Goal: Task Accomplishment & Management: Manage account settings

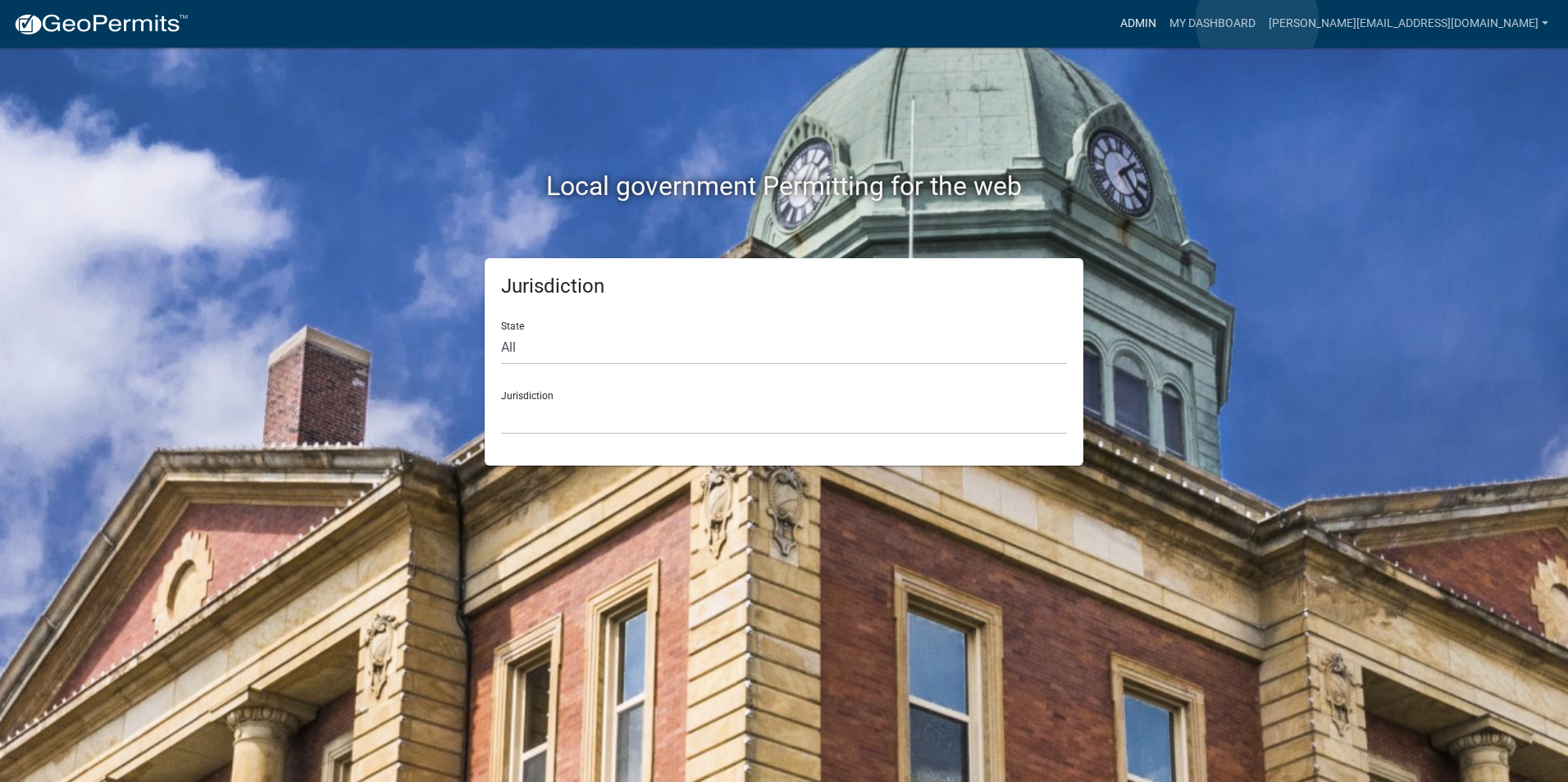
click at [1163, 21] on link "Admin" at bounding box center [1138, 23] width 49 height 31
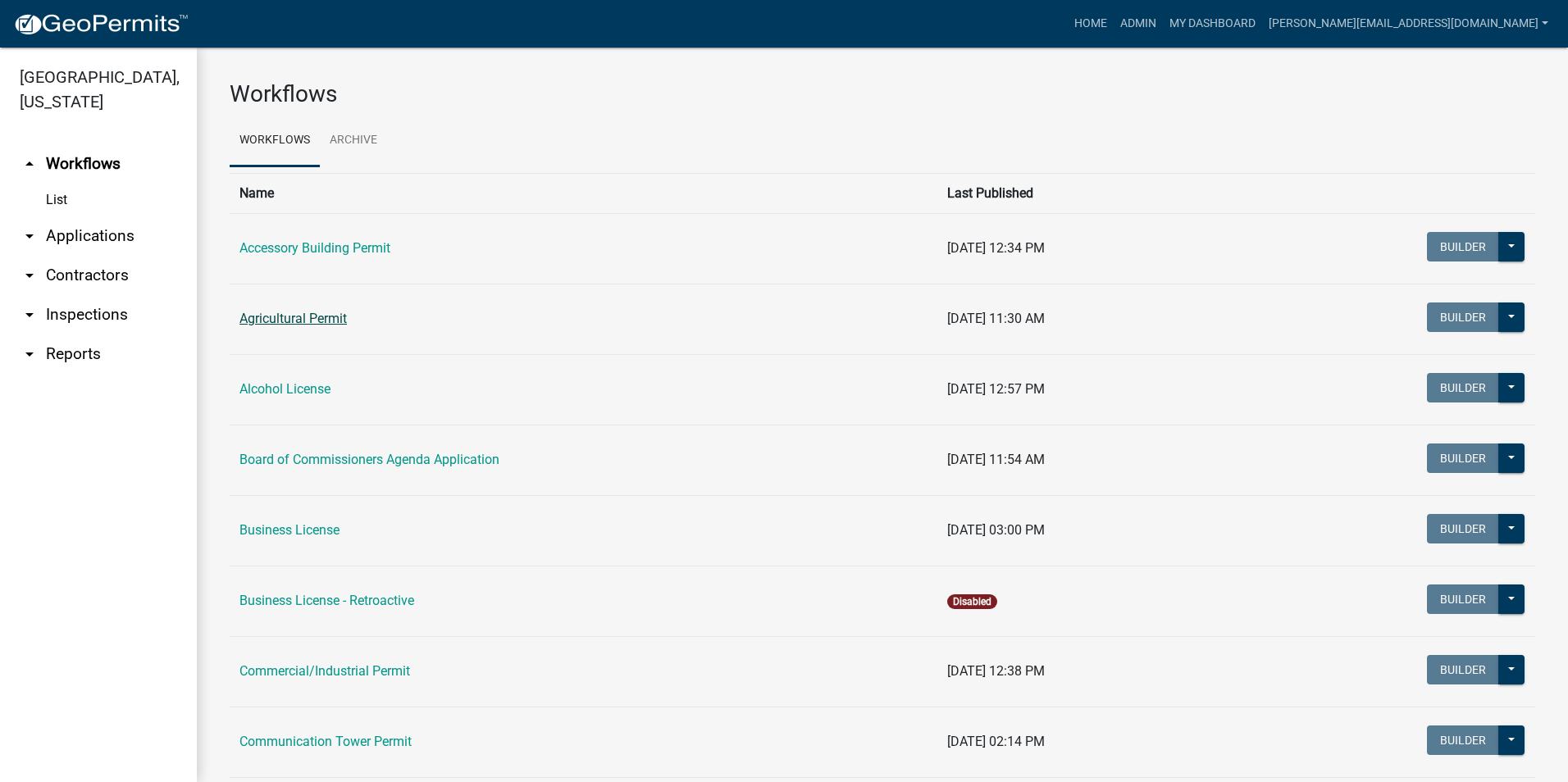
click at [305, 316] on link "Agricultural Permit" at bounding box center [293, 318] width 107 height 15
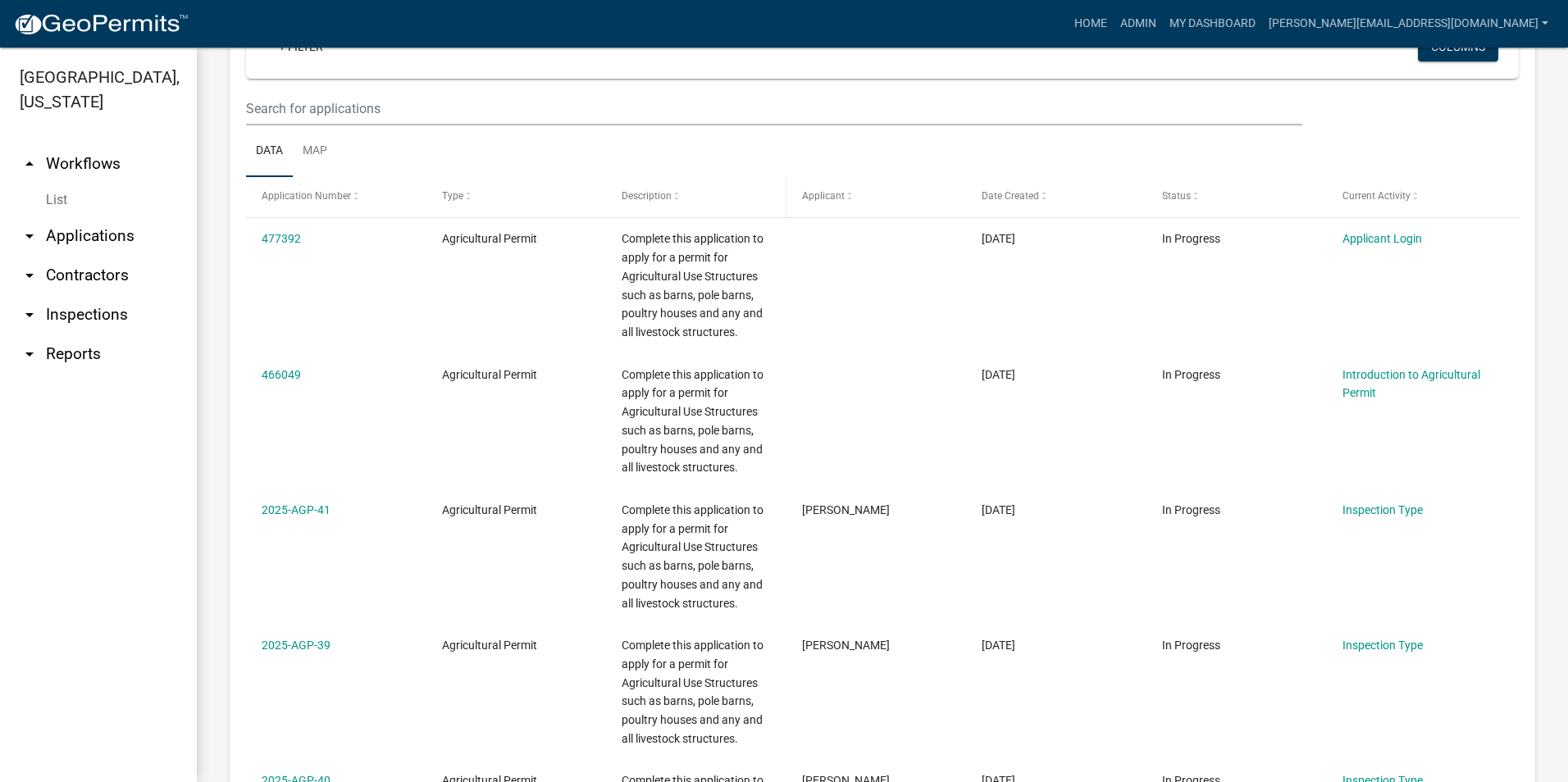
scroll to position [656, 0]
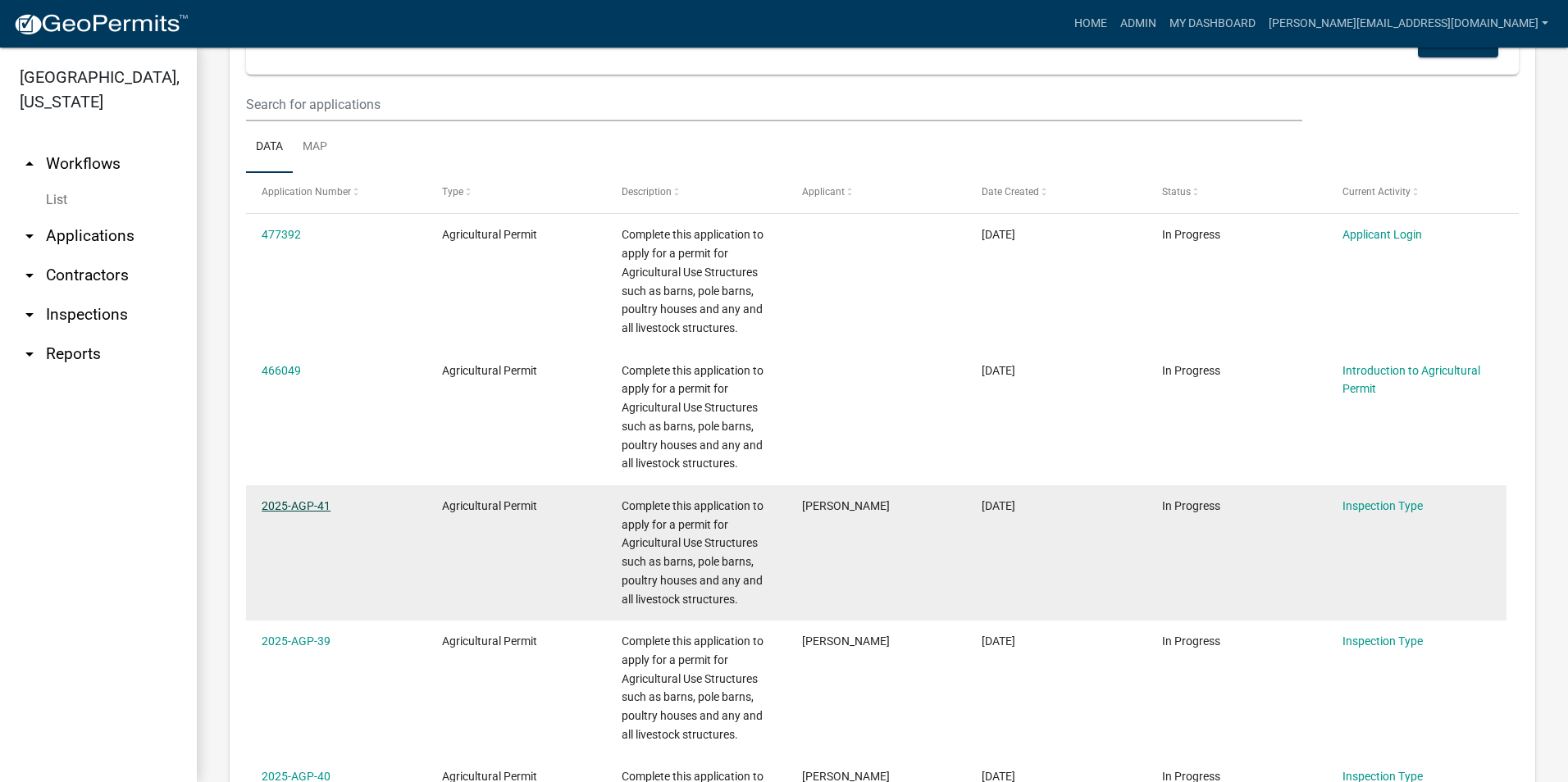
click at [310, 500] on link "2025-AGP-41" at bounding box center [296, 505] width 69 height 13
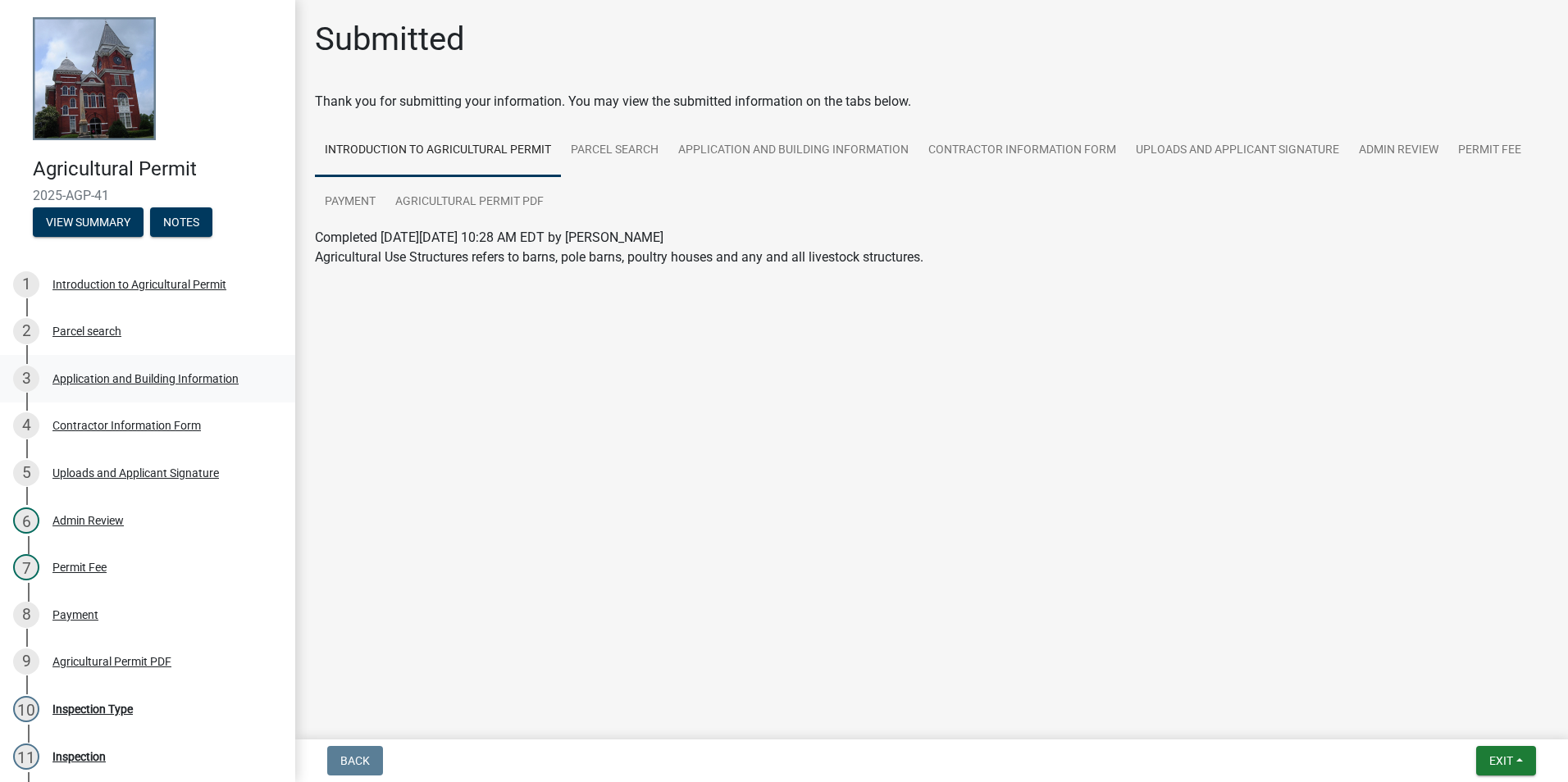
click at [175, 373] on div "Application and Building Information" at bounding box center [146, 379] width 186 height 12
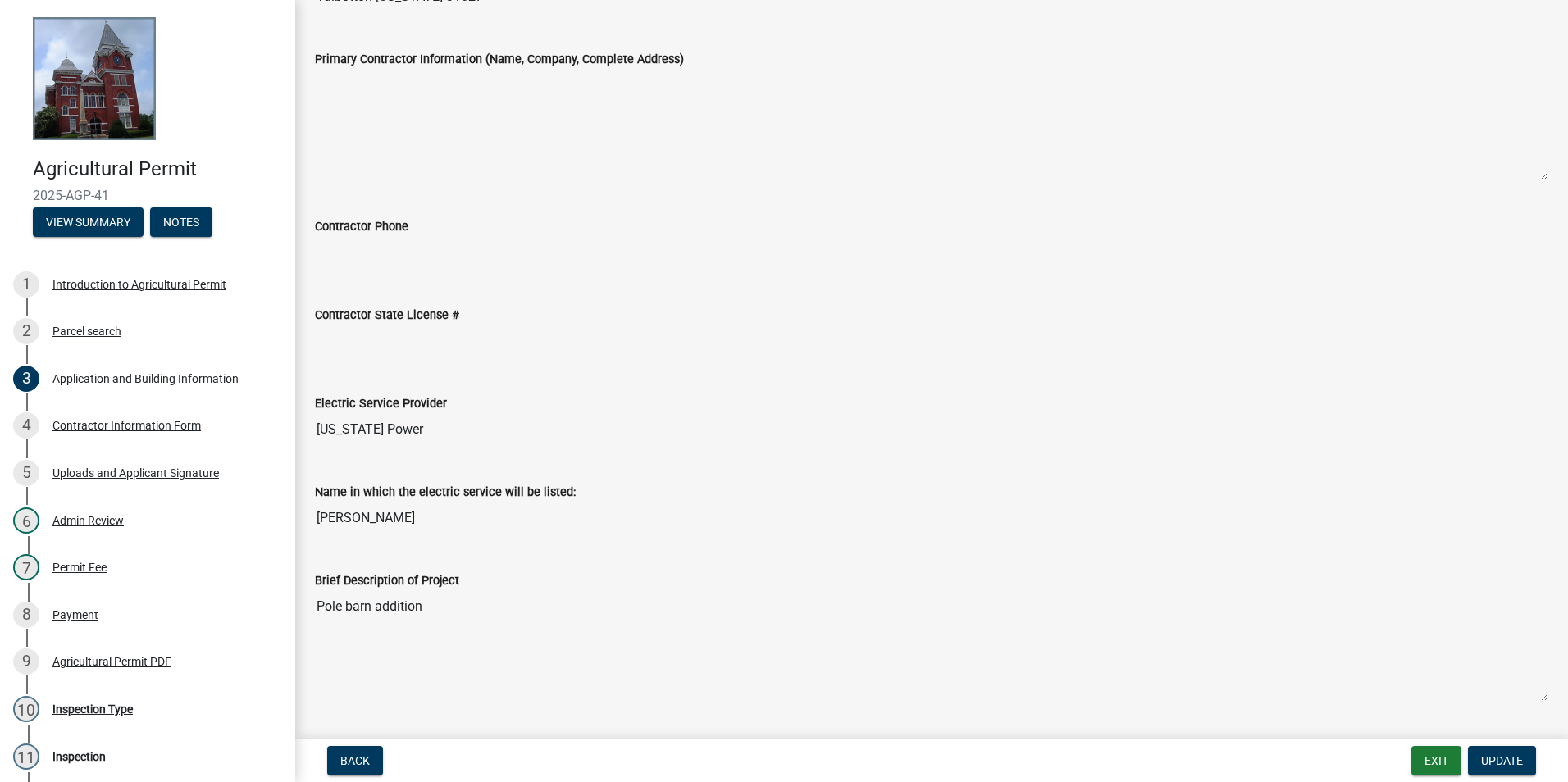
scroll to position [819, 0]
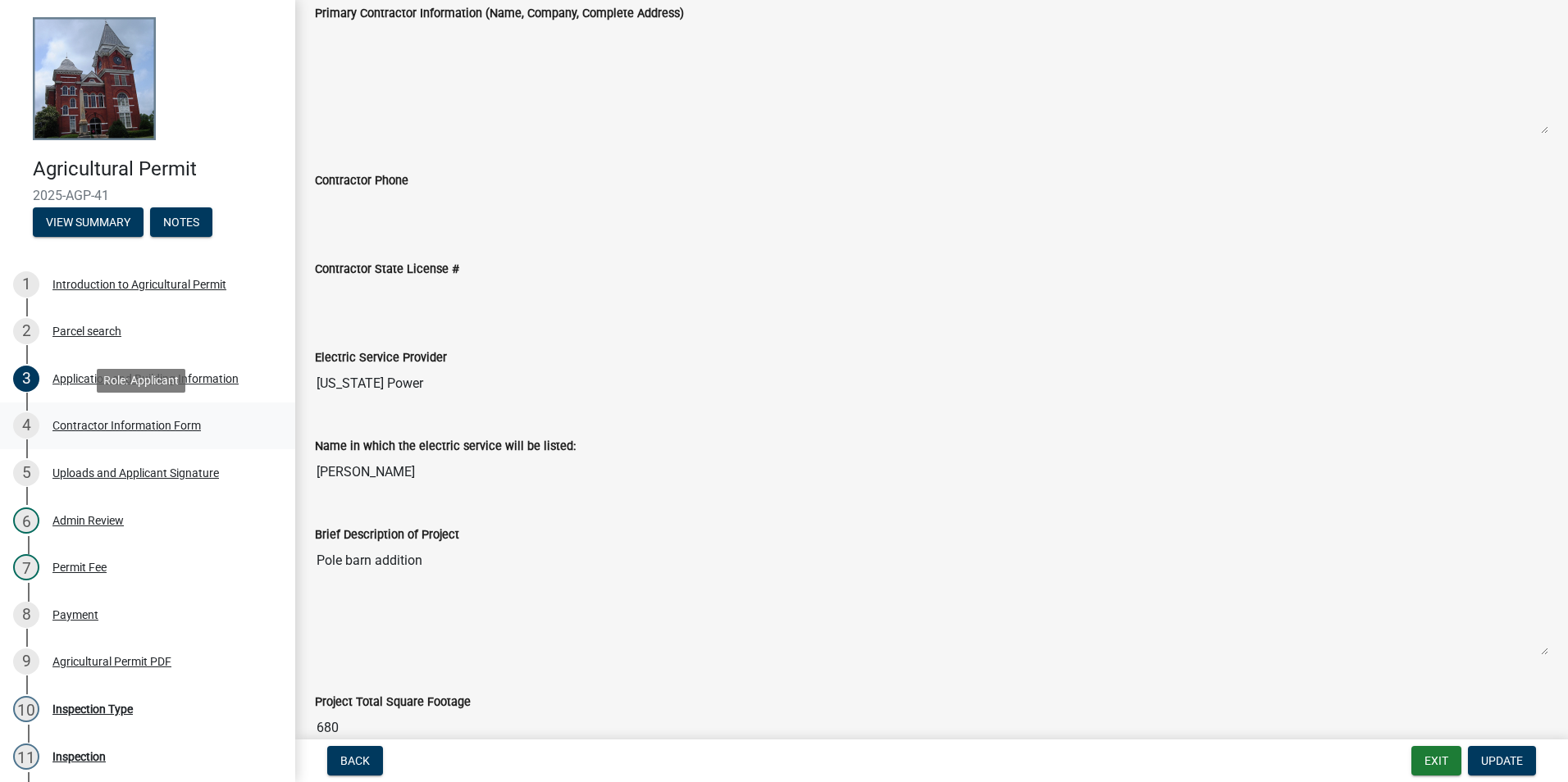
click at [136, 424] on div "Contractor Information Form" at bounding box center [127, 425] width 148 height 12
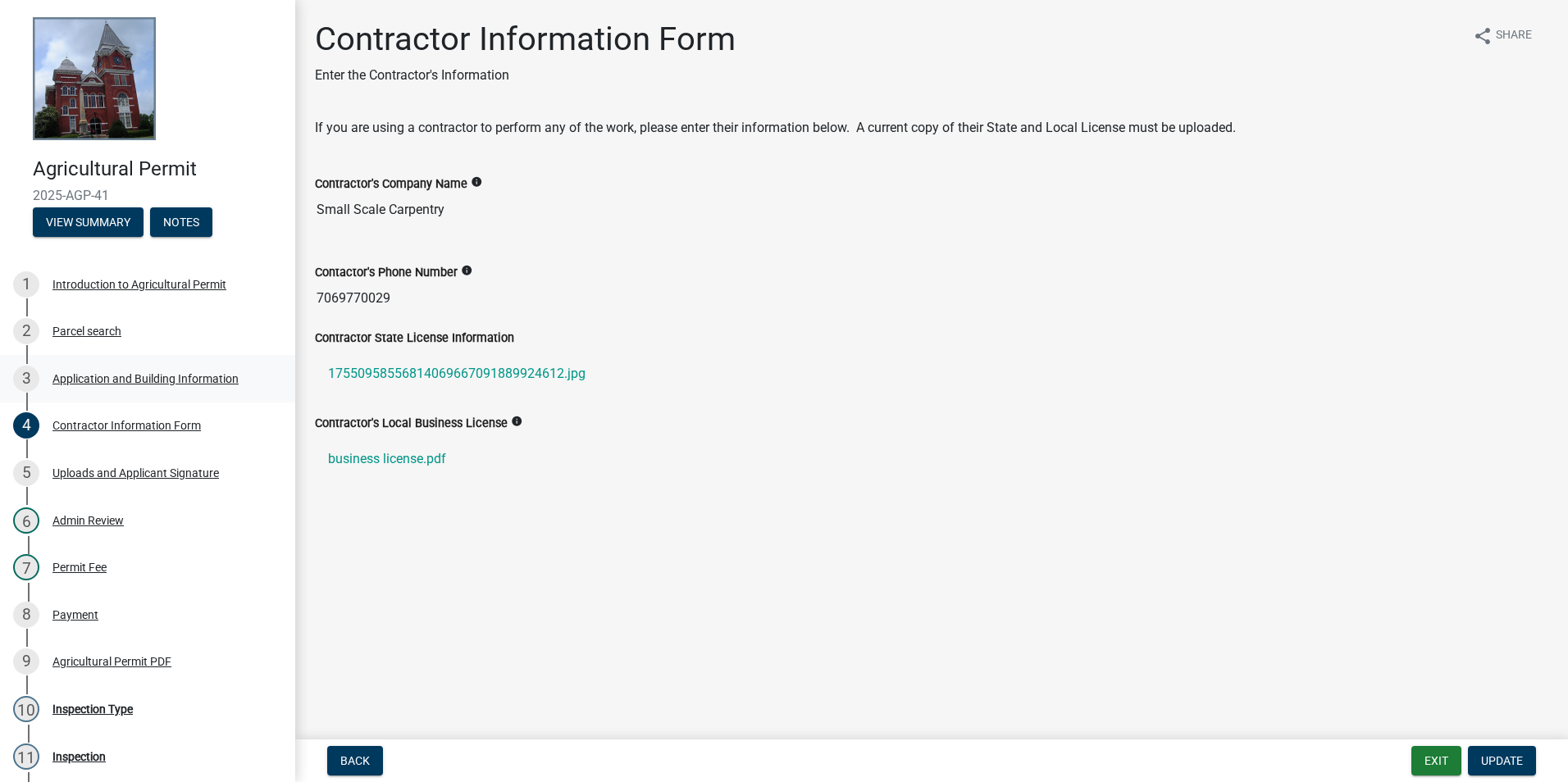
click at [132, 383] on div "Application and Building Information" at bounding box center [146, 379] width 186 height 12
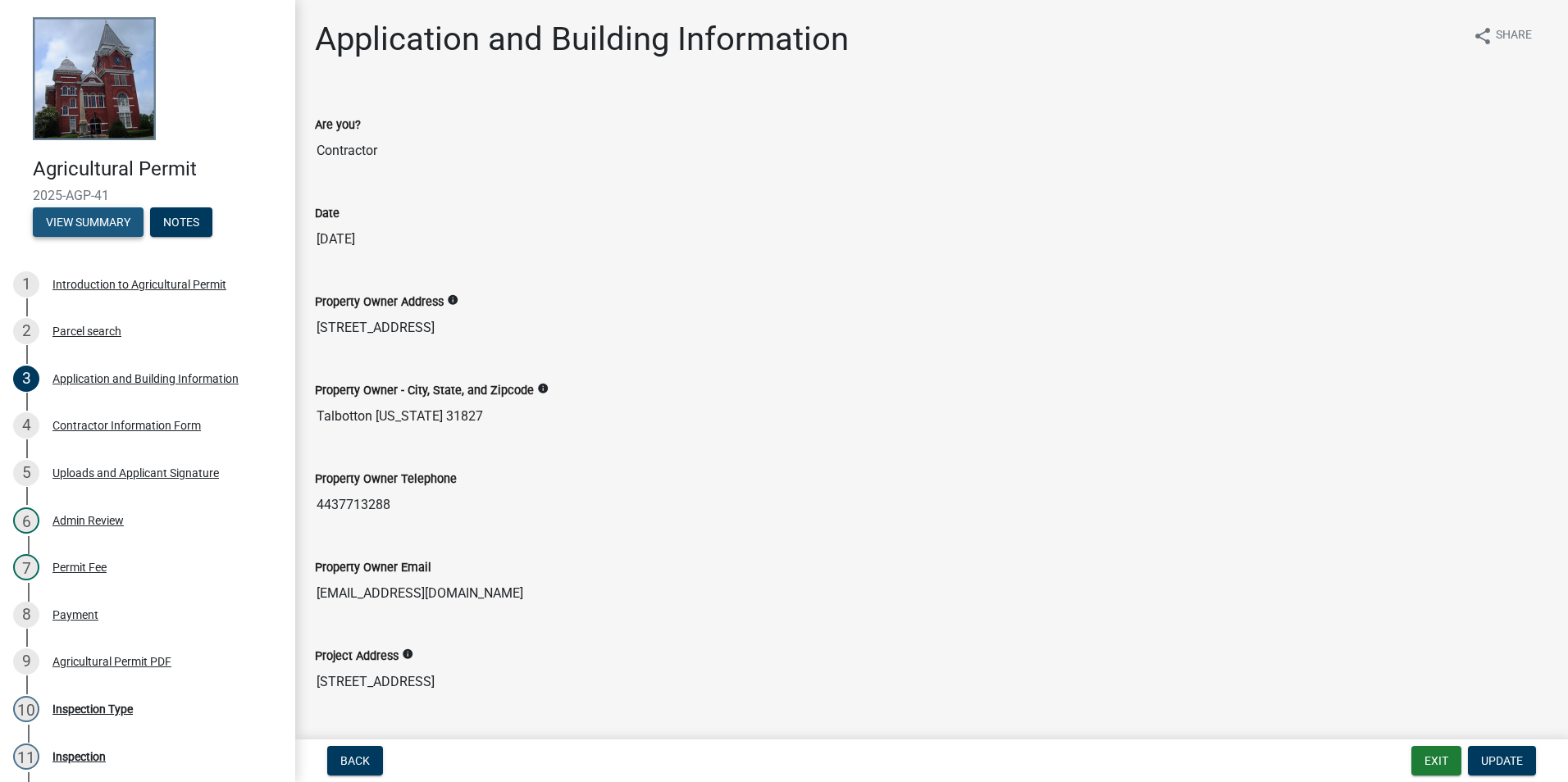
click at [96, 216] on button "View Summary" at bounding box center [88, 221] width 111 height 29
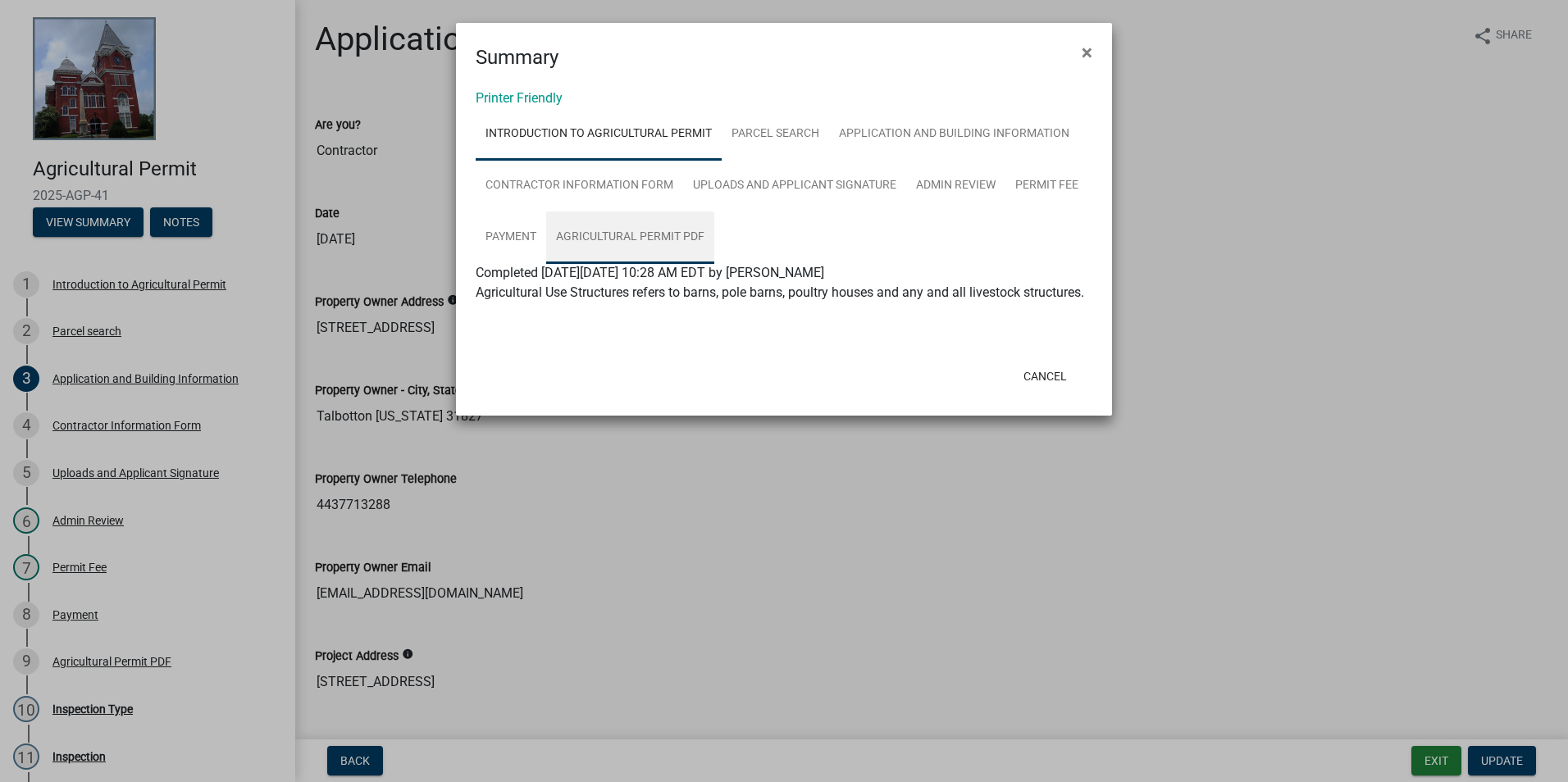
click at [642, 233] on link "Agricultural Permit PDF" at bounding box center [630, 237] width 168 height 53
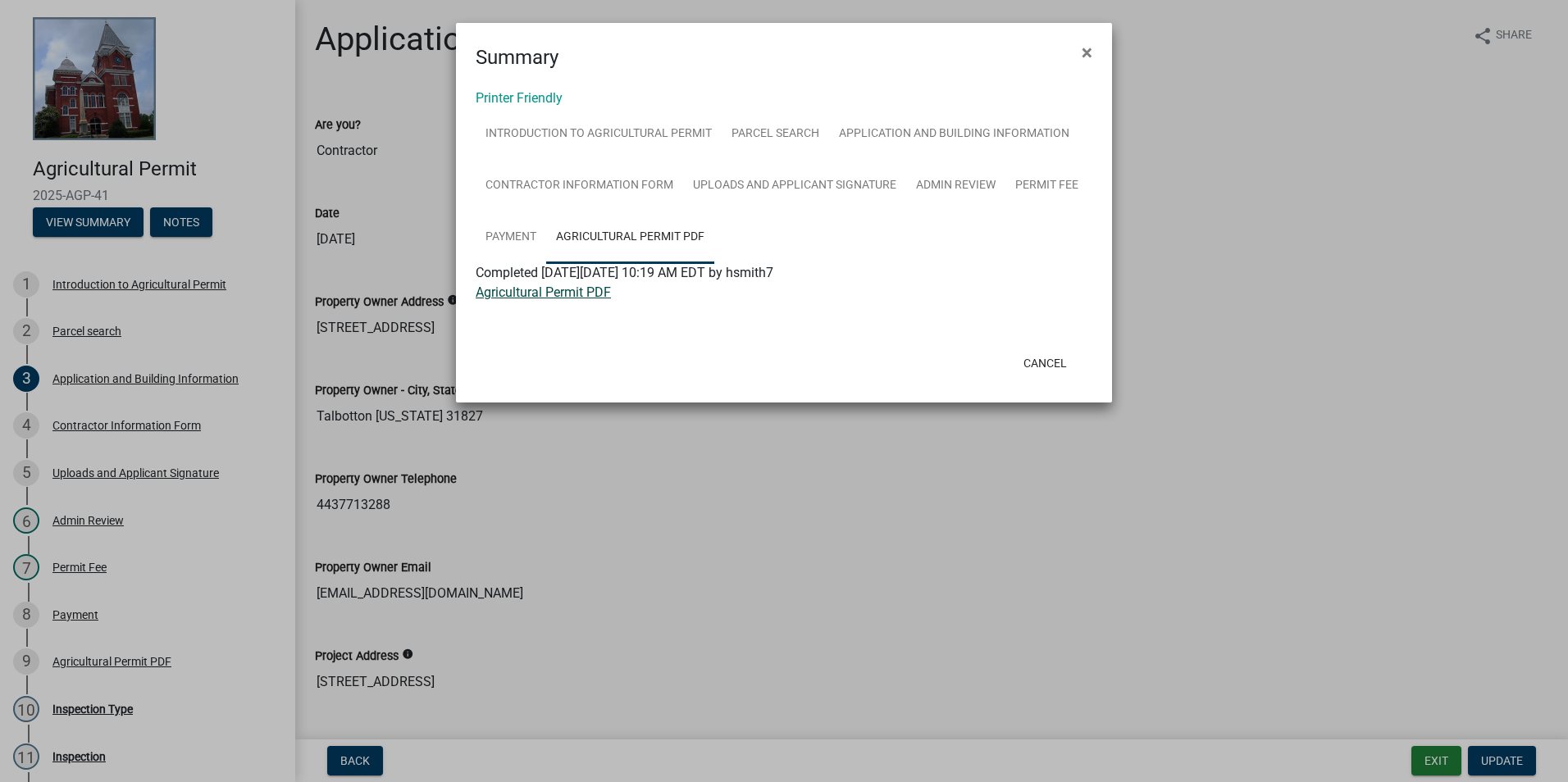
click at [543, 296] on link "Agricultural Permit PDF" at bounding box center [544, 292] width 136 height 15
click at [1065, 357] on button "Cancel" at bounding box center [1045, 362] width 70 height 29
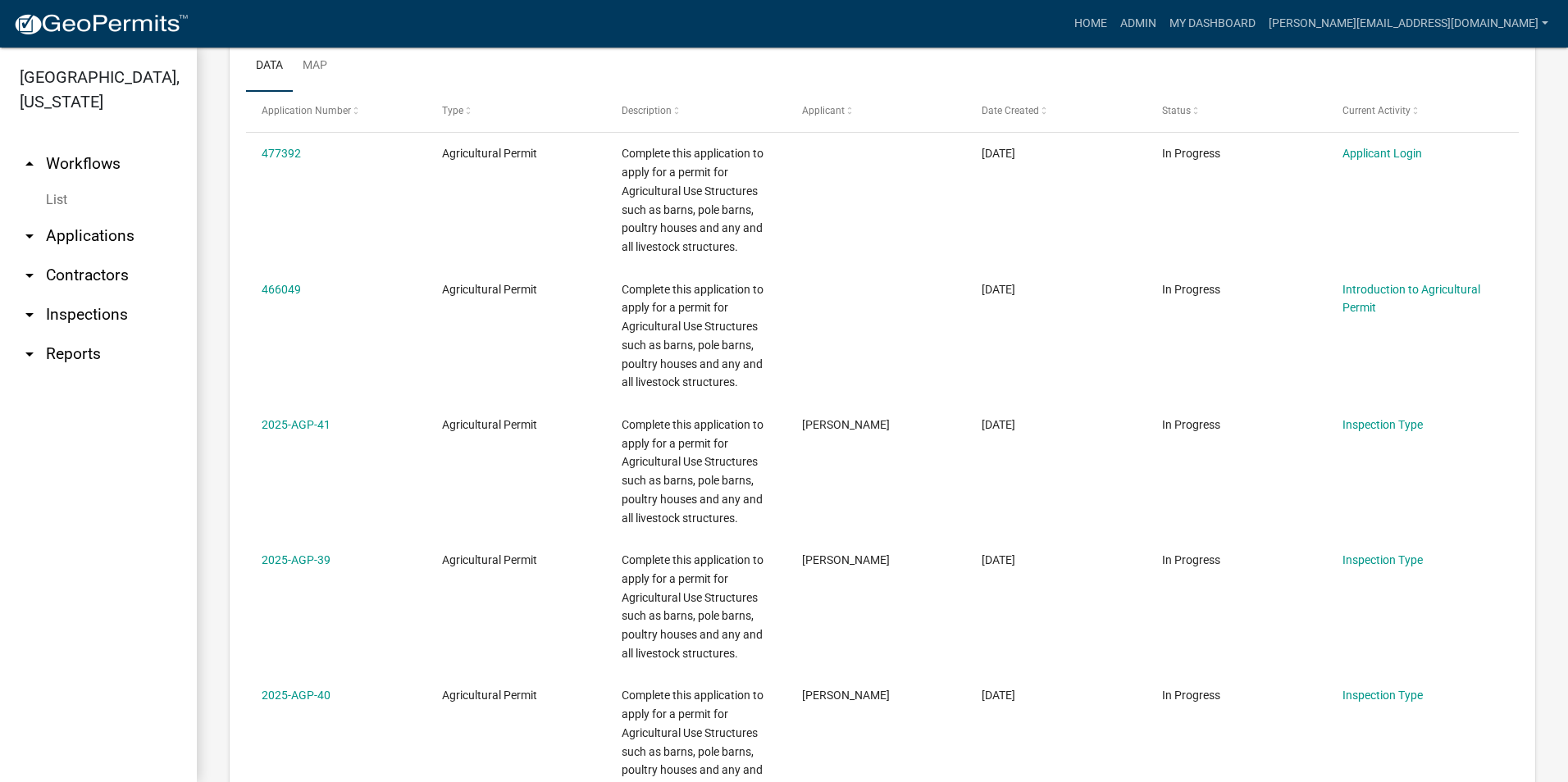
scroll to position [737, 0]
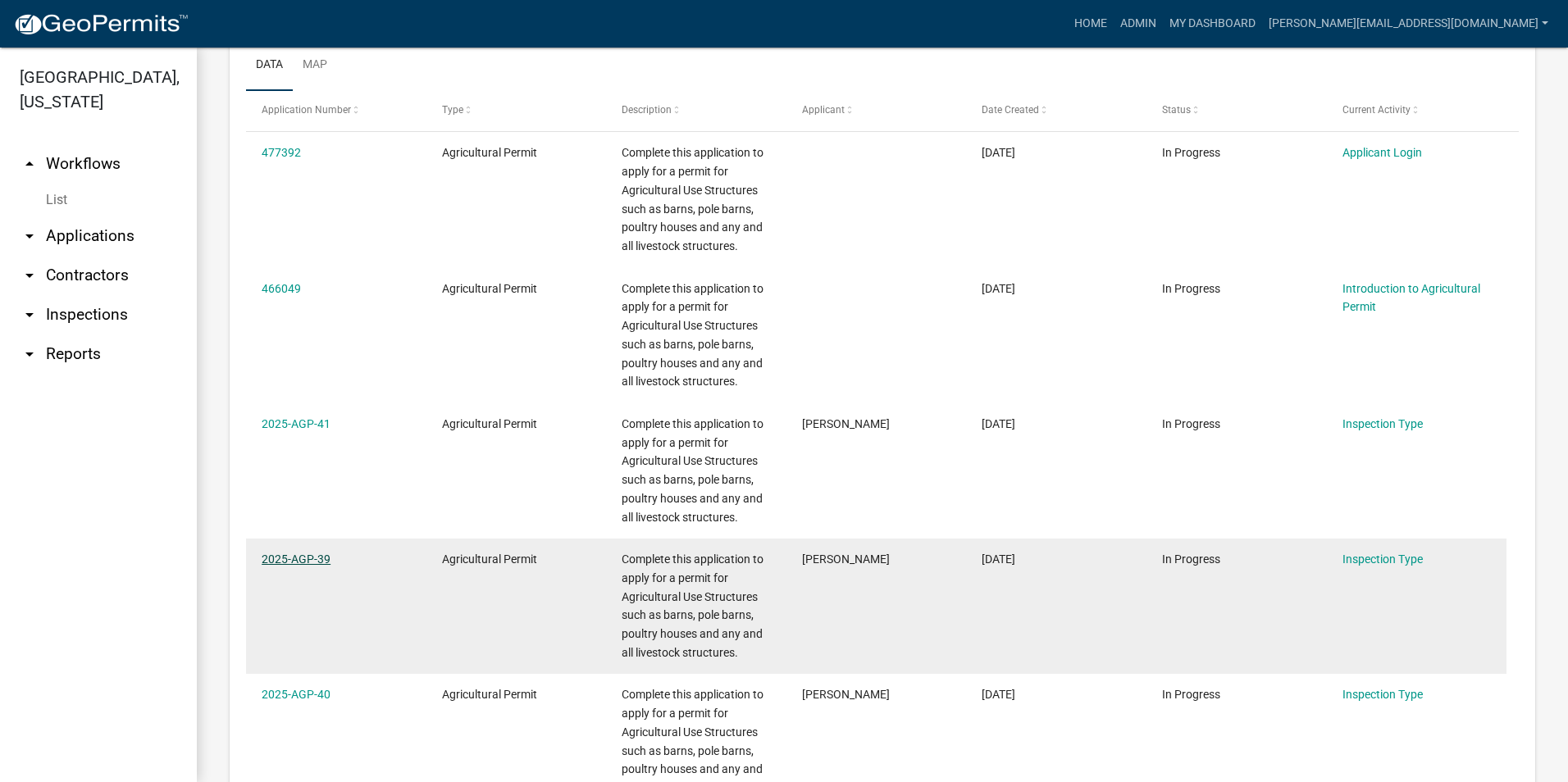
click at [305, 557] on link "2025-AGP-39" at bounding box center [296, 559] width 69 height 13
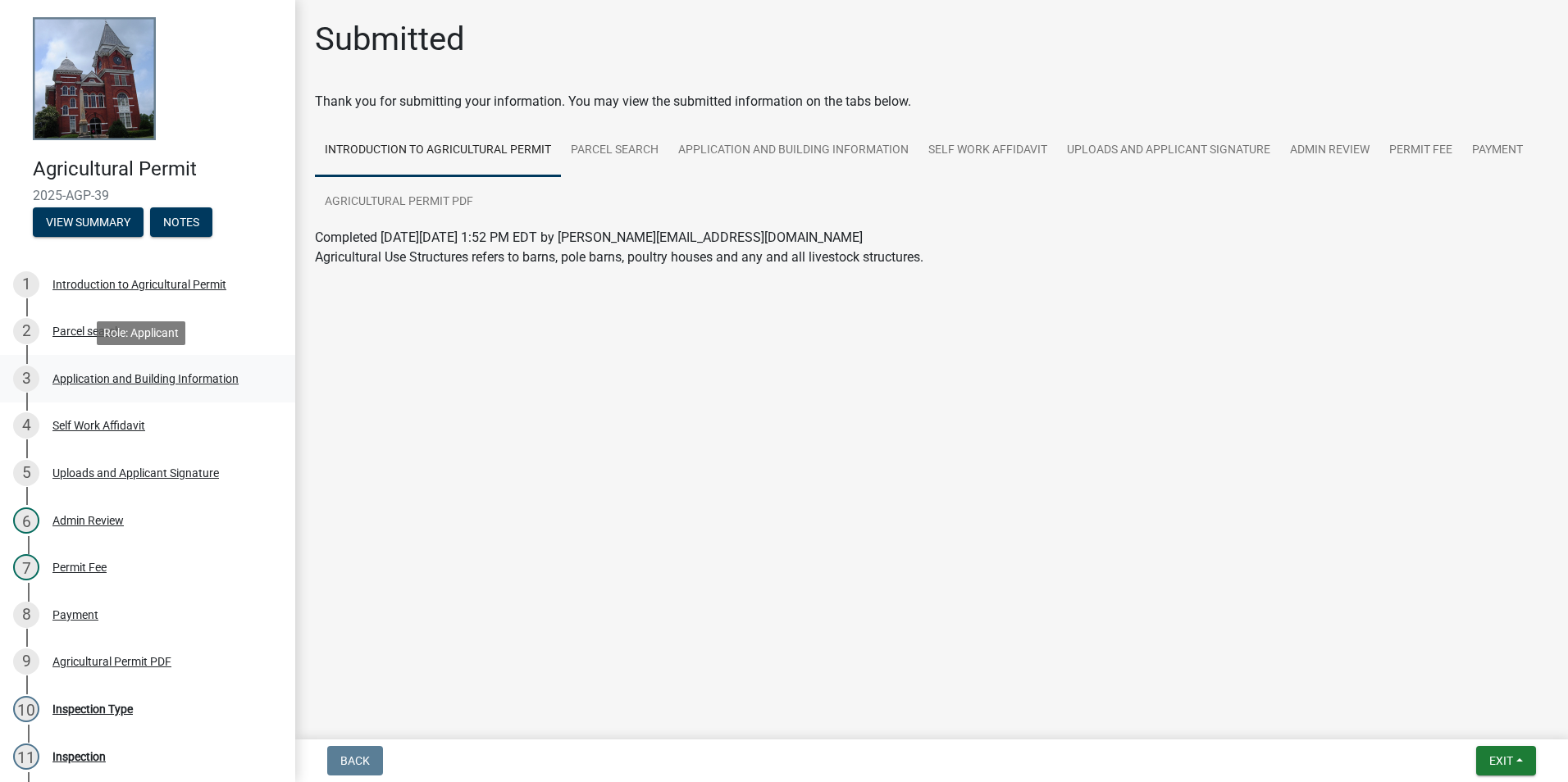
click at [155, 379] on div "Application and Building Information" at bounding box center [146, 379] width 186 height 12
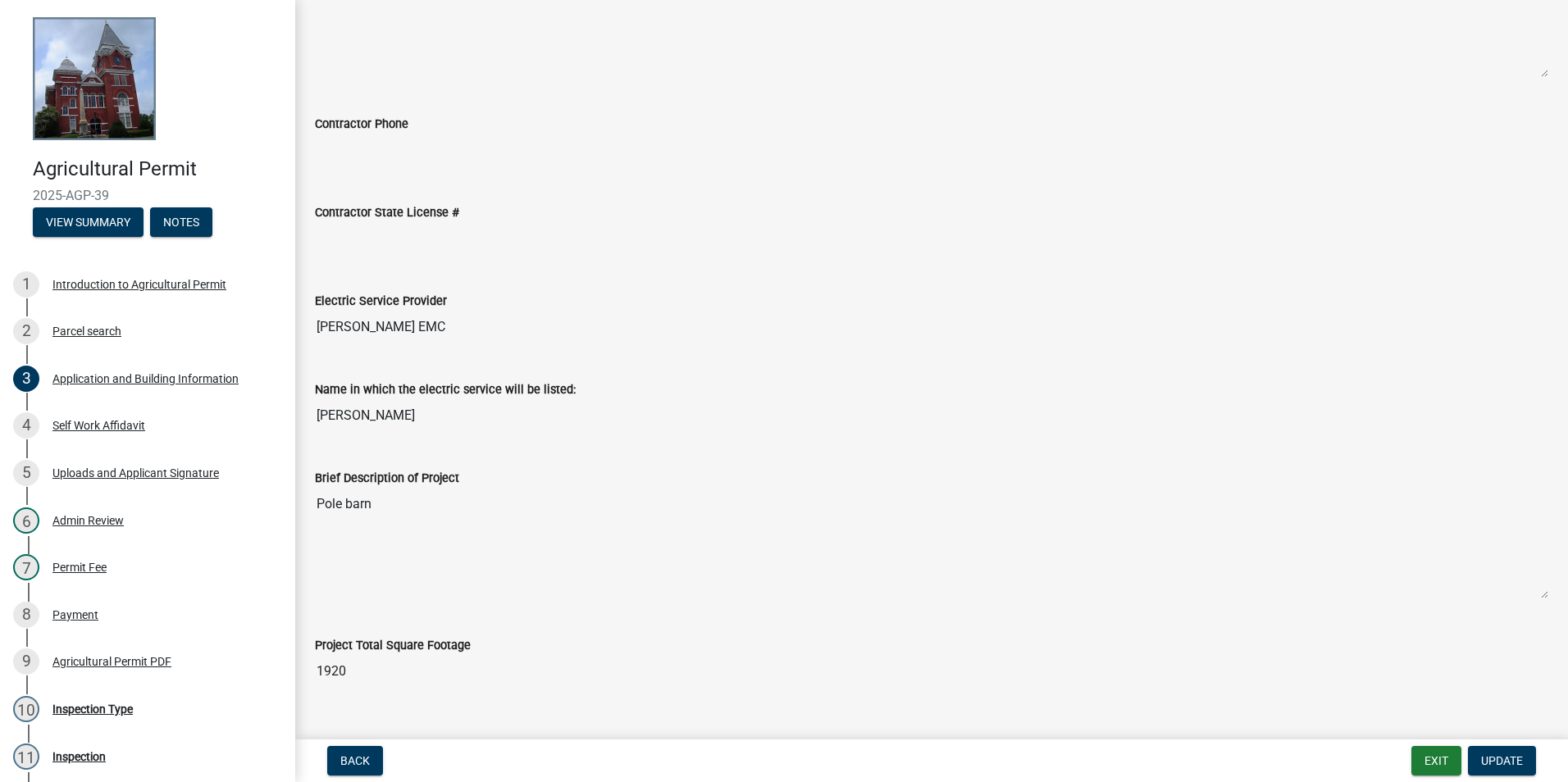
scroll to position [902, 0]
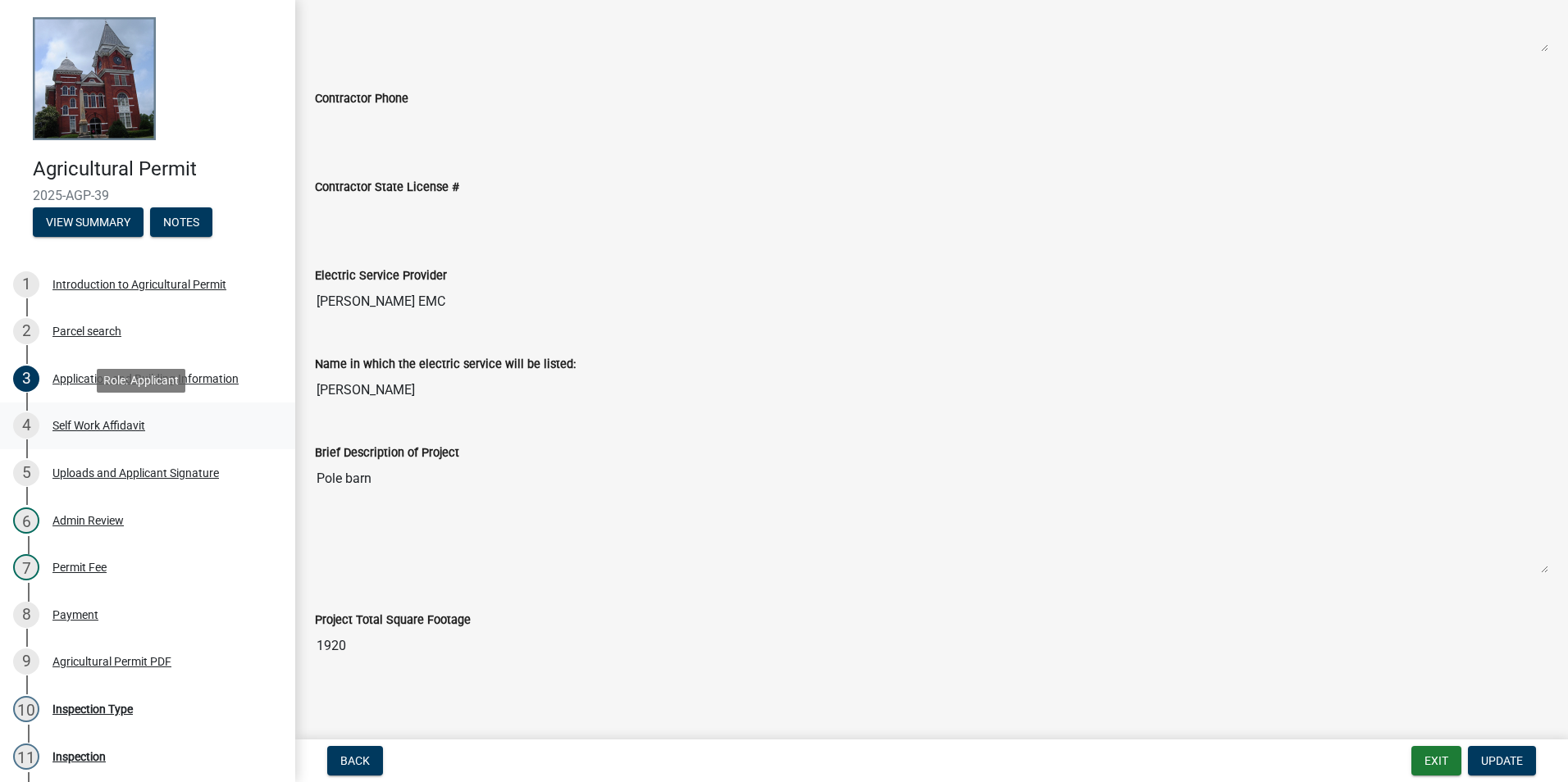
click at [102, 421] on div "Self Work Affidavit" at bounding box center [99, 425] width 93 height 12
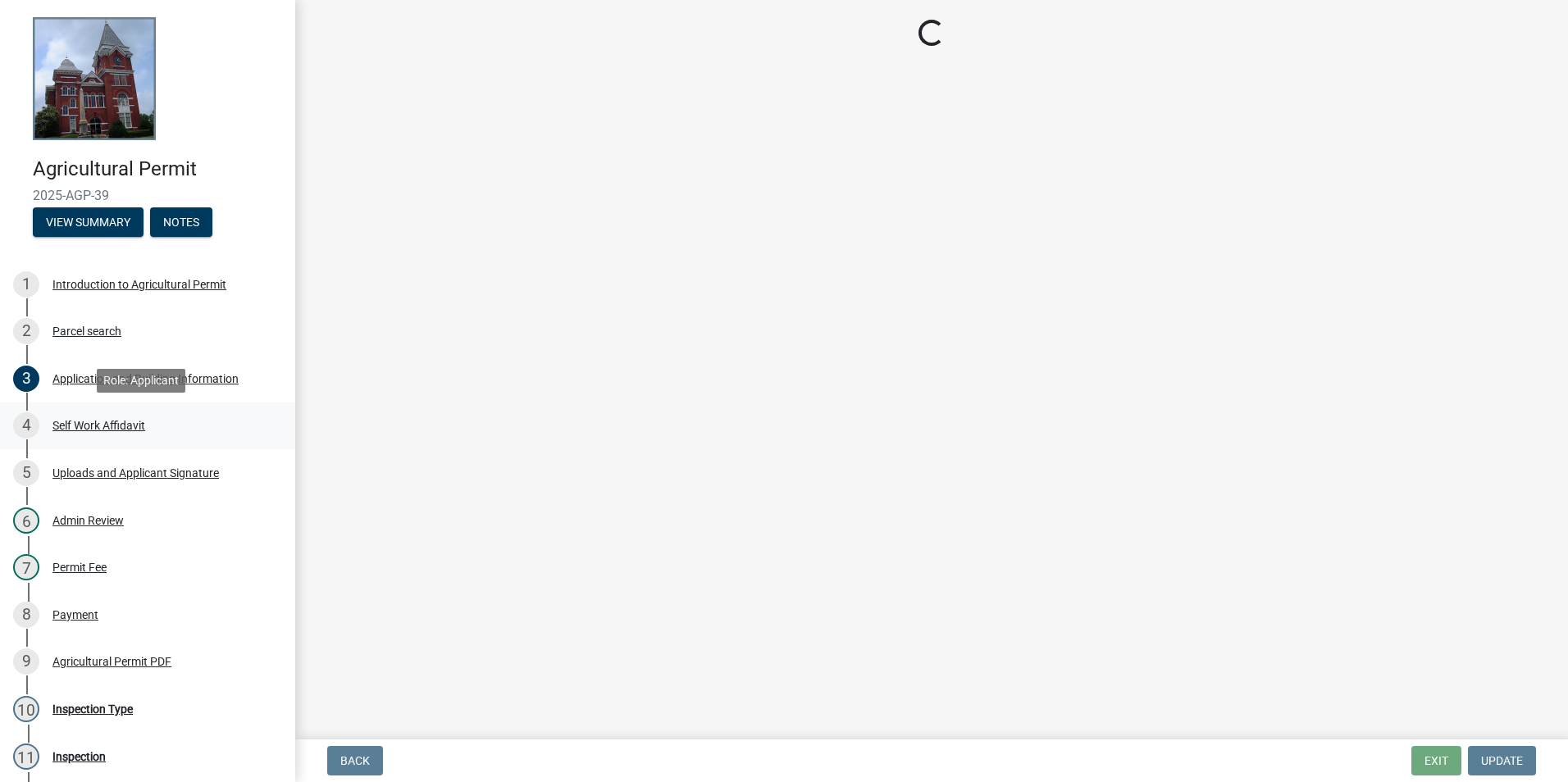
scroll to position [0, 0]
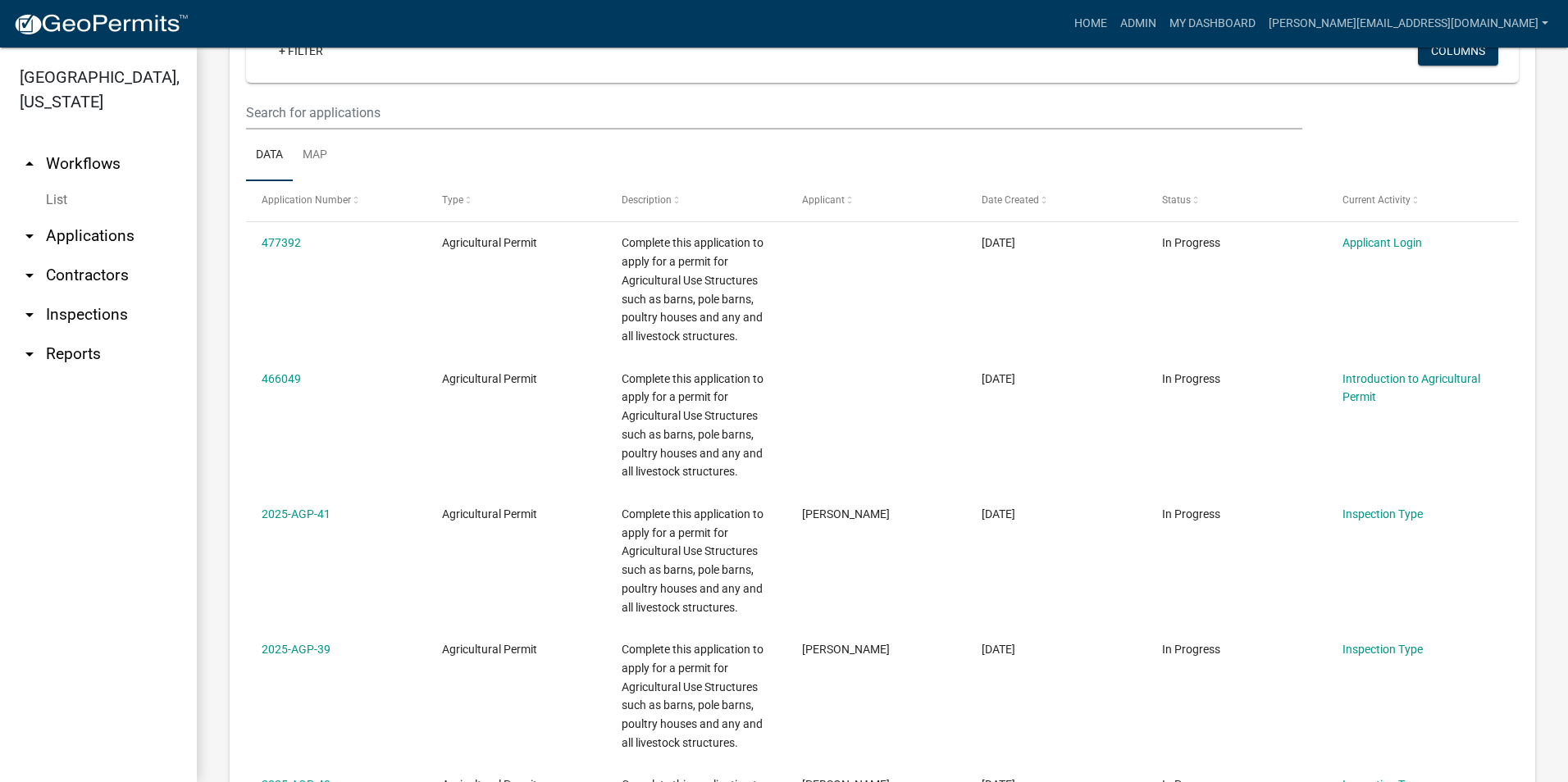
scroll to position [656, 0]
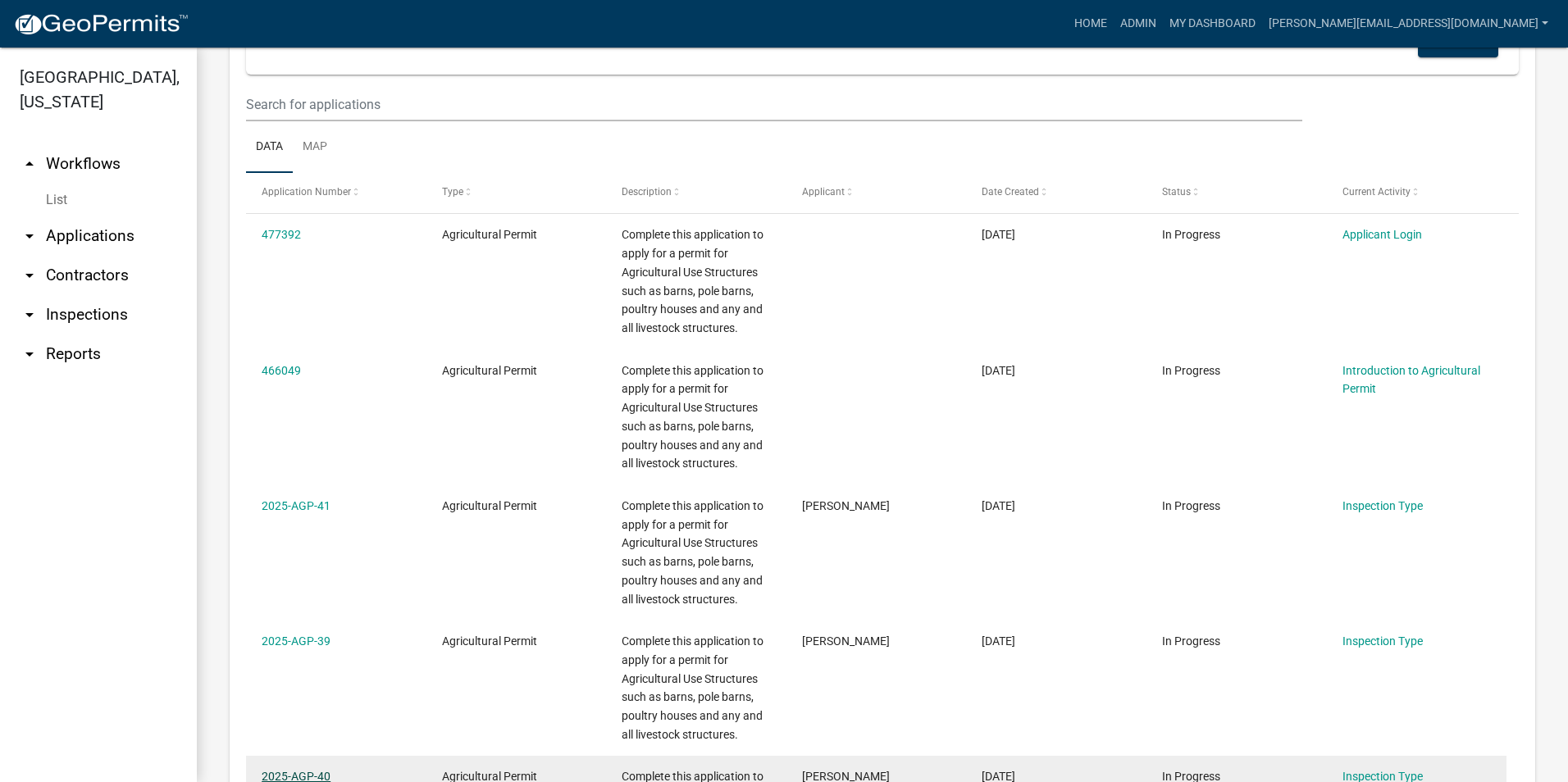
click at [316, 775] on link "2025-AGP-40" at bounding box center [296, 776] width 69 height 13
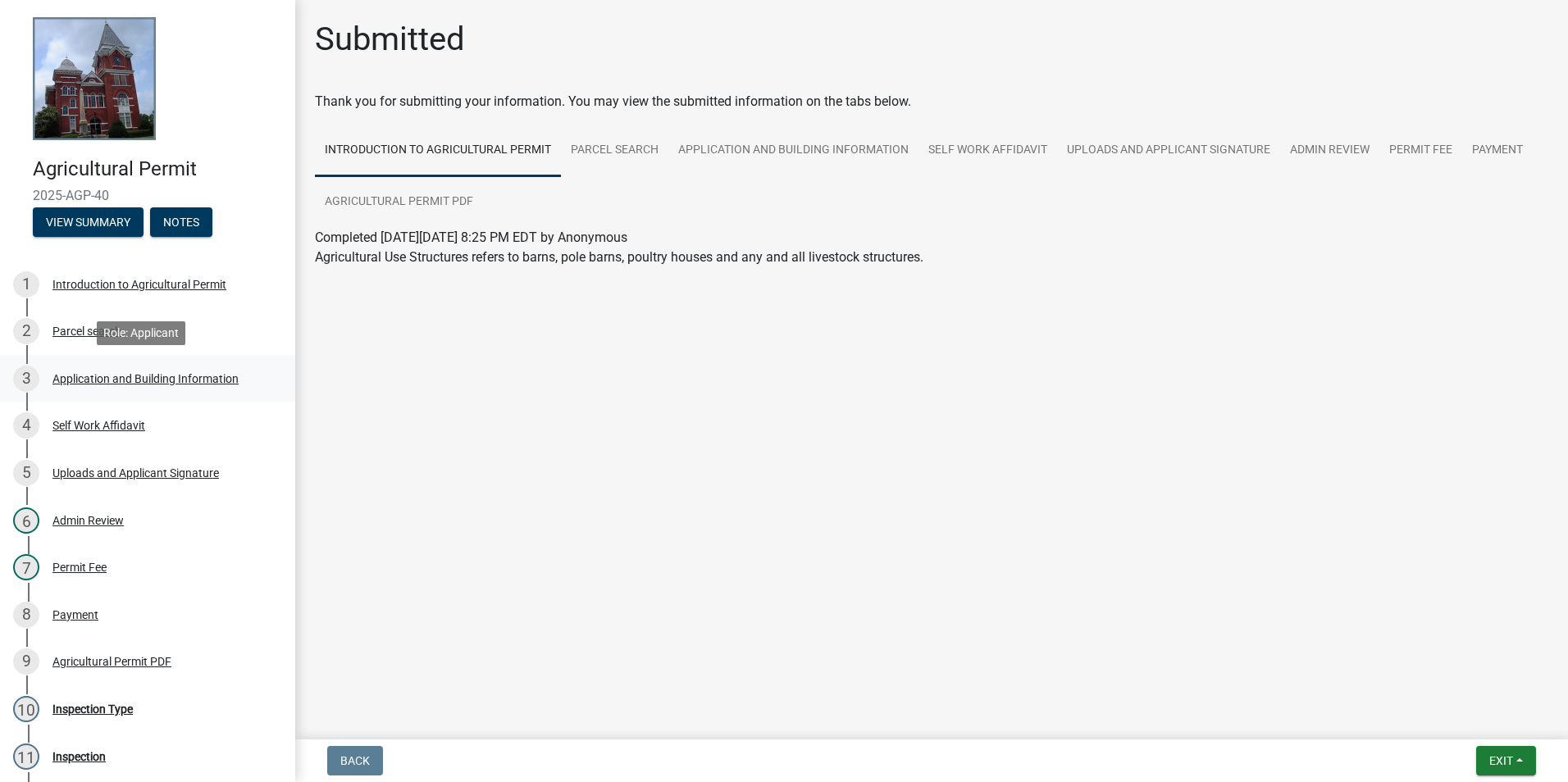
click at [141, 379] on div "Application and Building Information" at bounding box center [146, 379] width 186 height 12
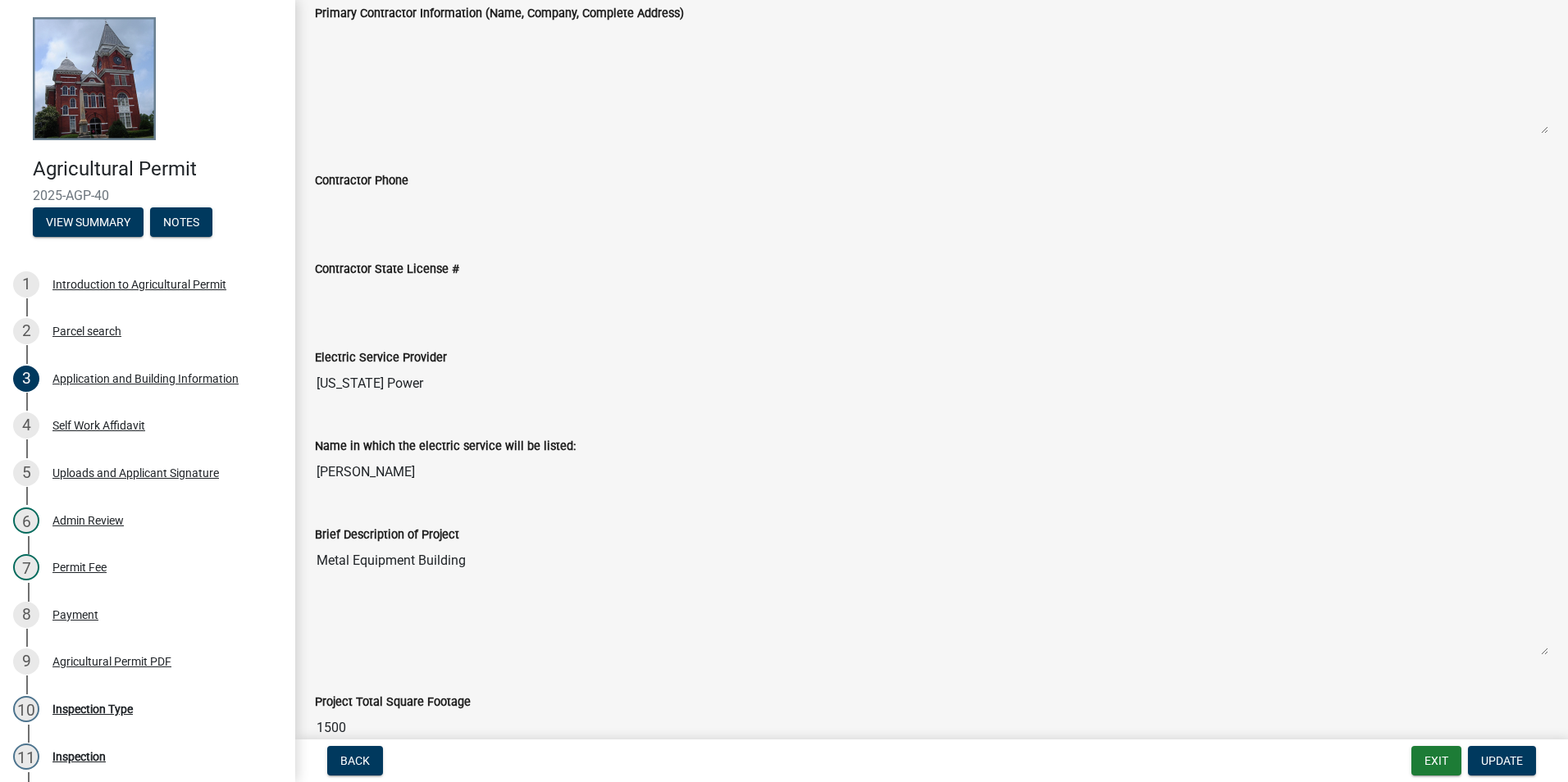
scroll to position [908, 0]
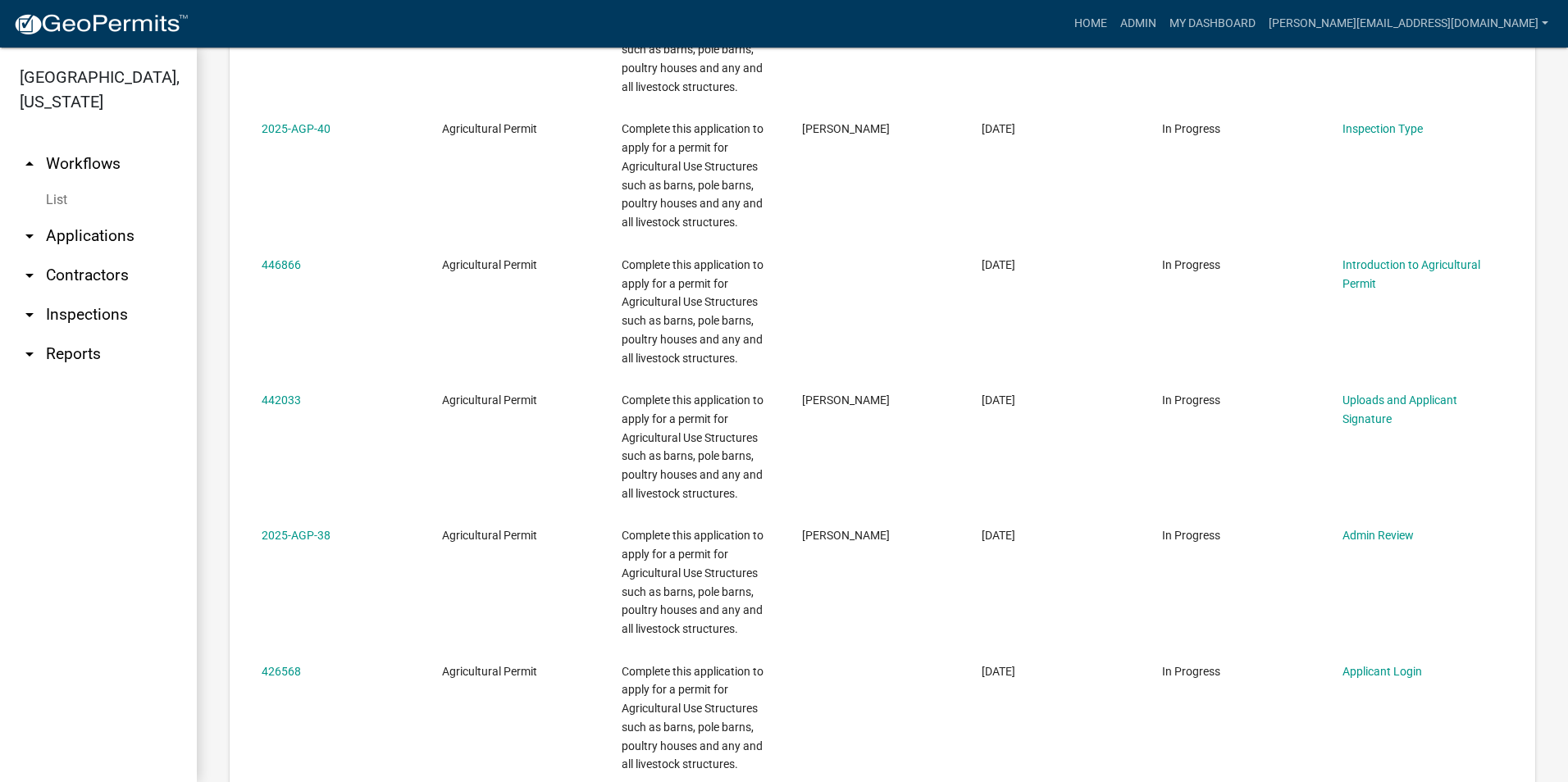
scroll to position [1311, 0]
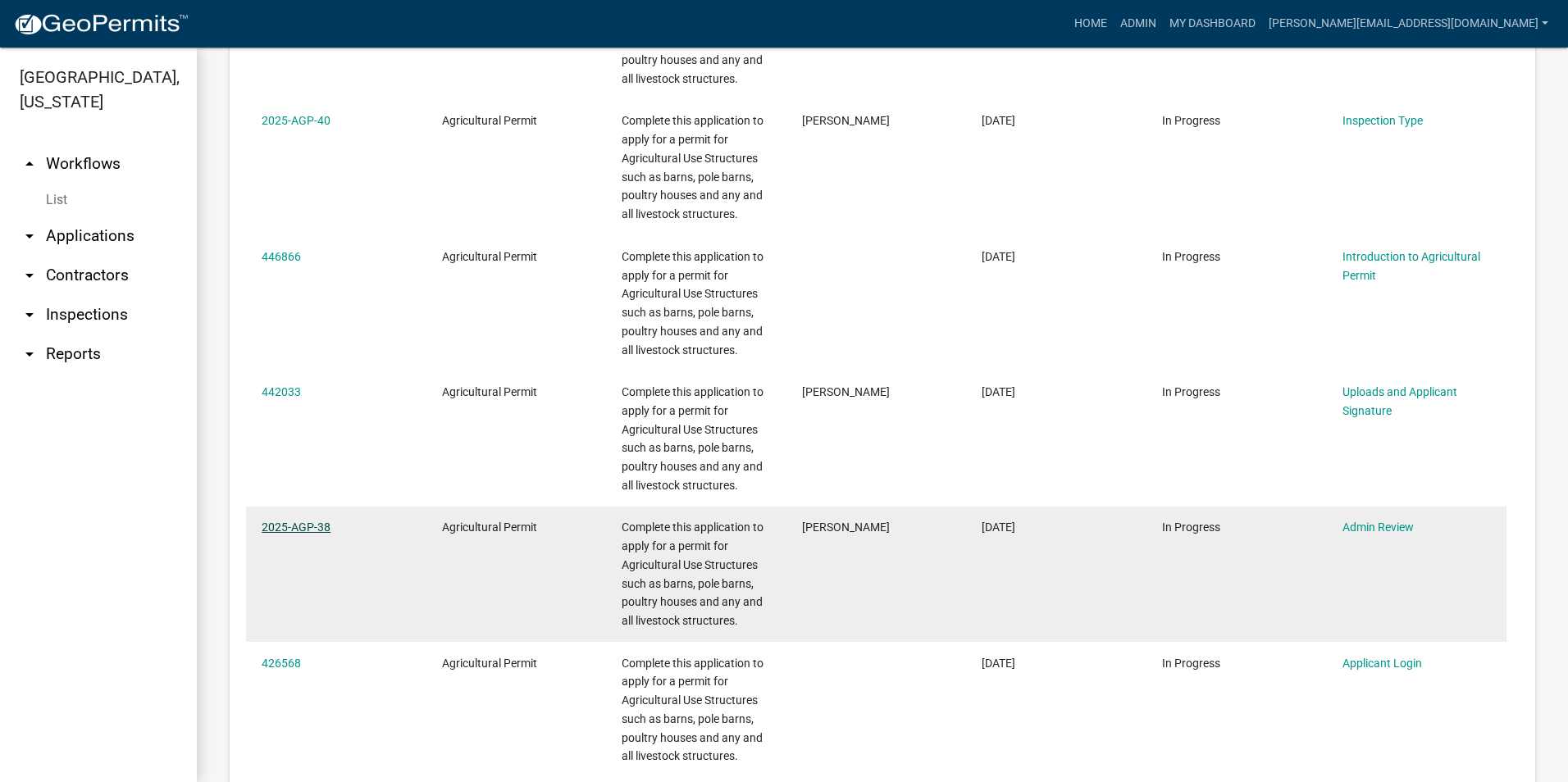
click at [309, 523] on link "2025-AGP-38" at bounding box center [296, 527] width 69 height 13
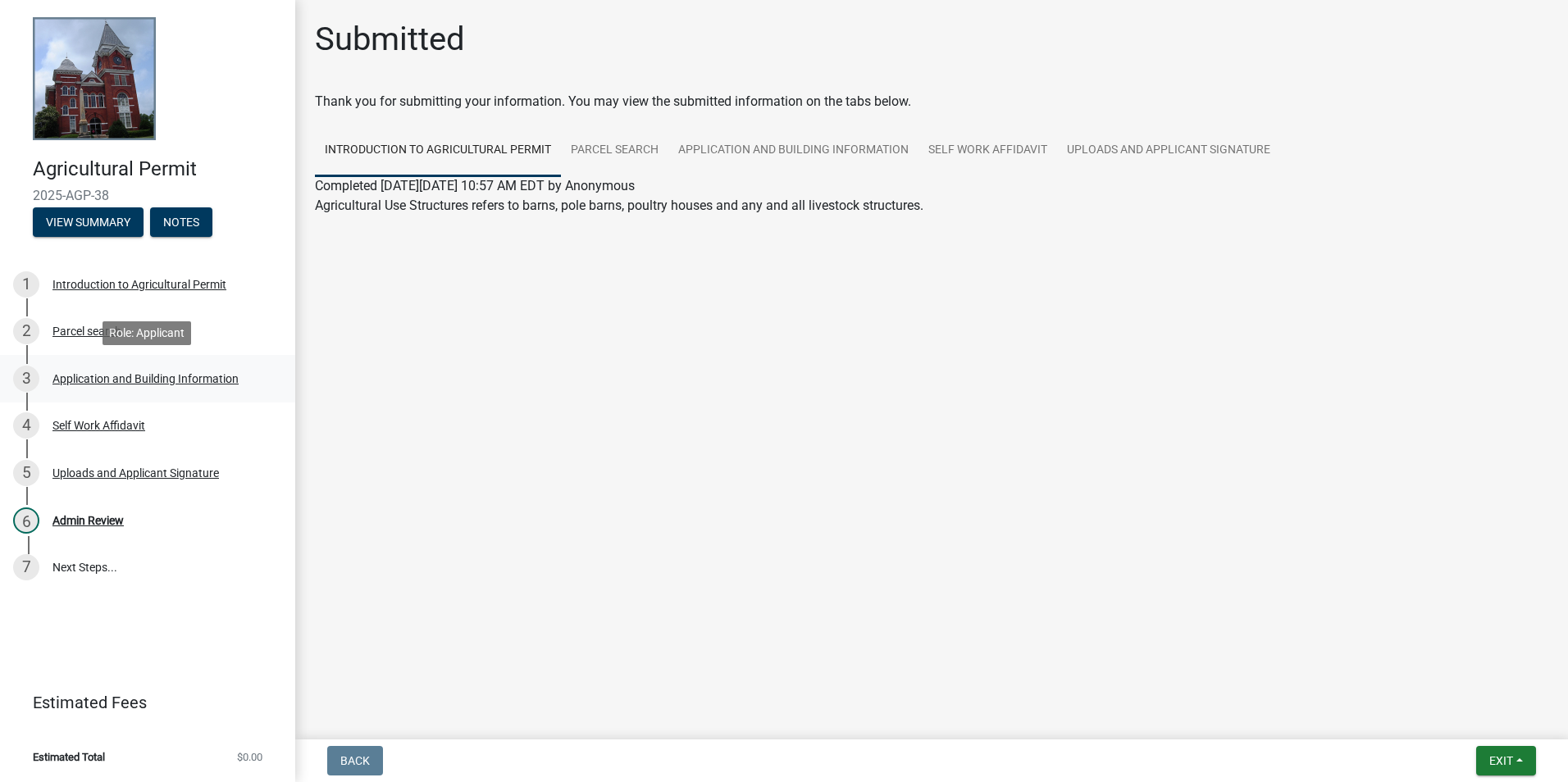
click at [100, 380] on div "Application and Building Information" at bounding box center [146, 379] width 186 height 12
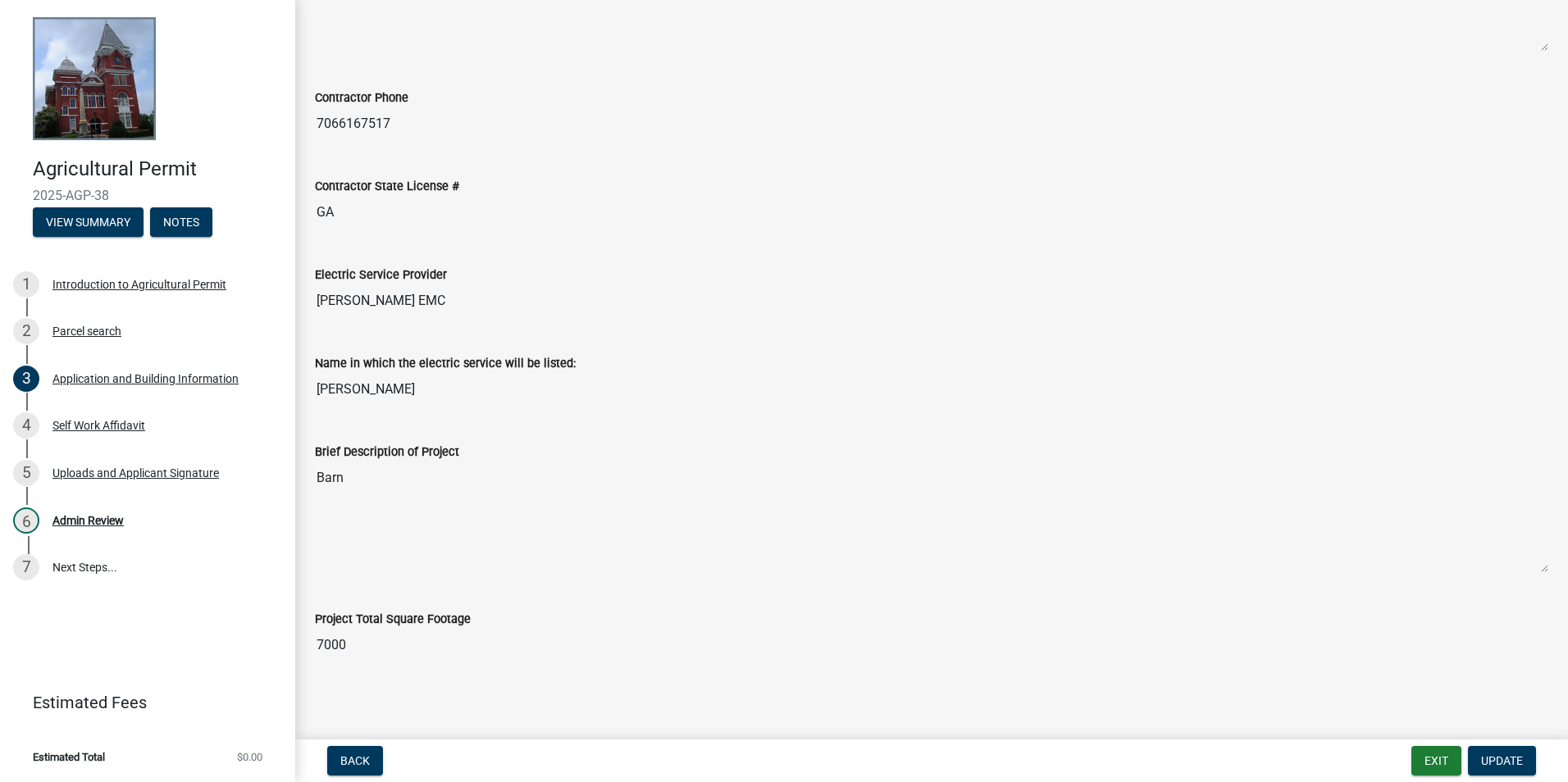
scroll to position [908, 0]
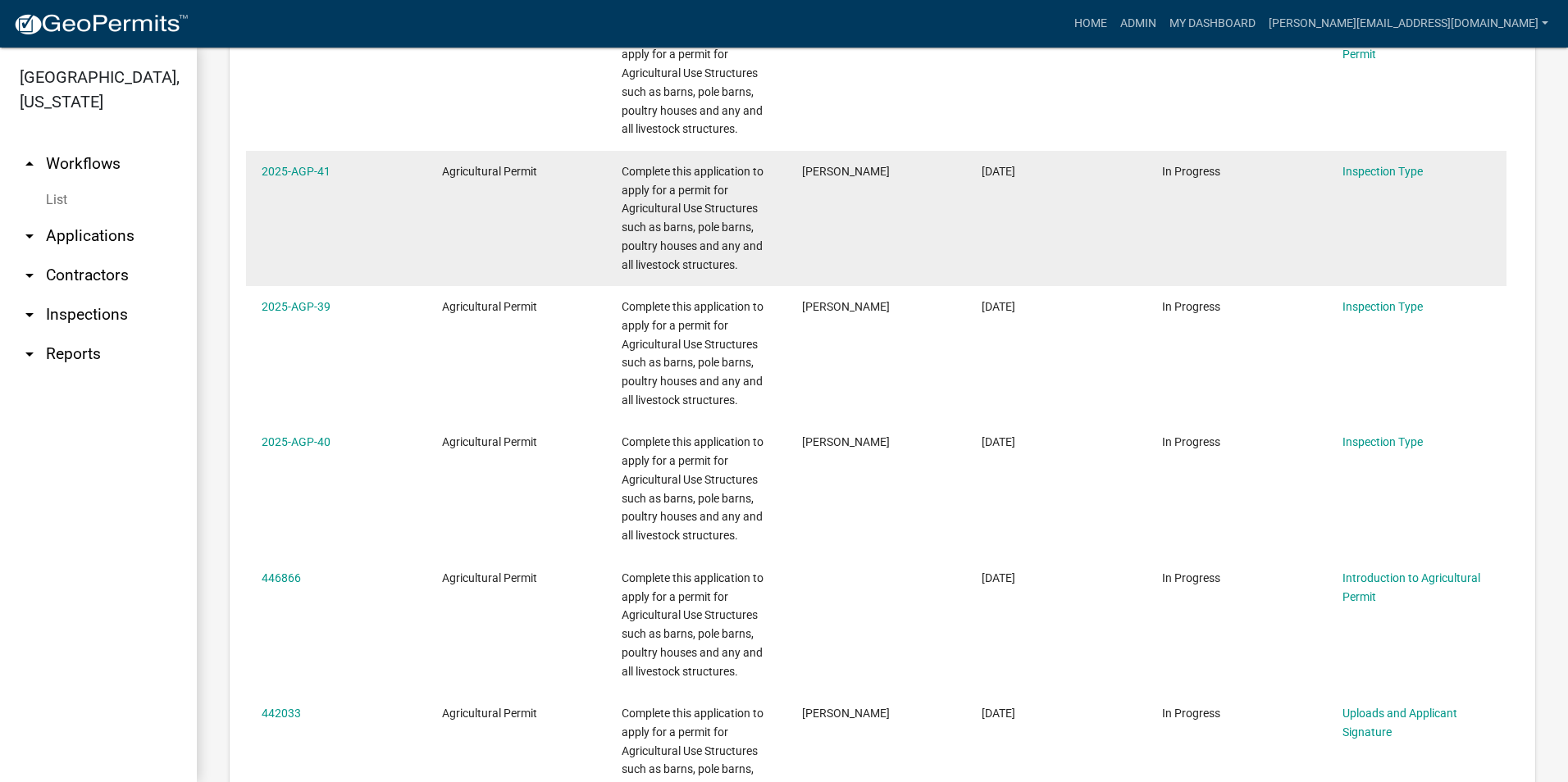
scroll to position [984, 0]
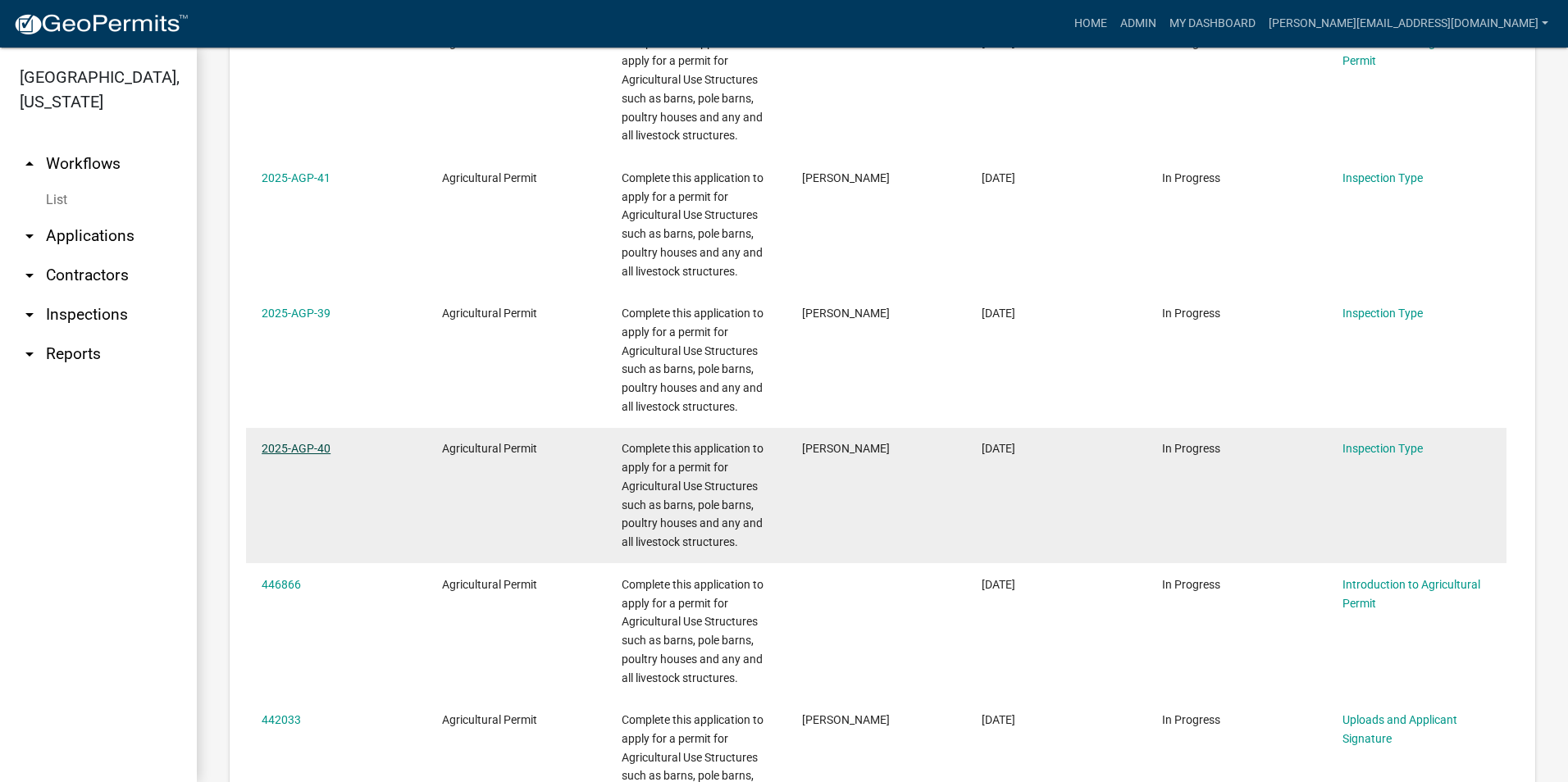
click at [288, 443] on link "2025-AGP-40" at bounding box center [296, 448] width 69 height 13
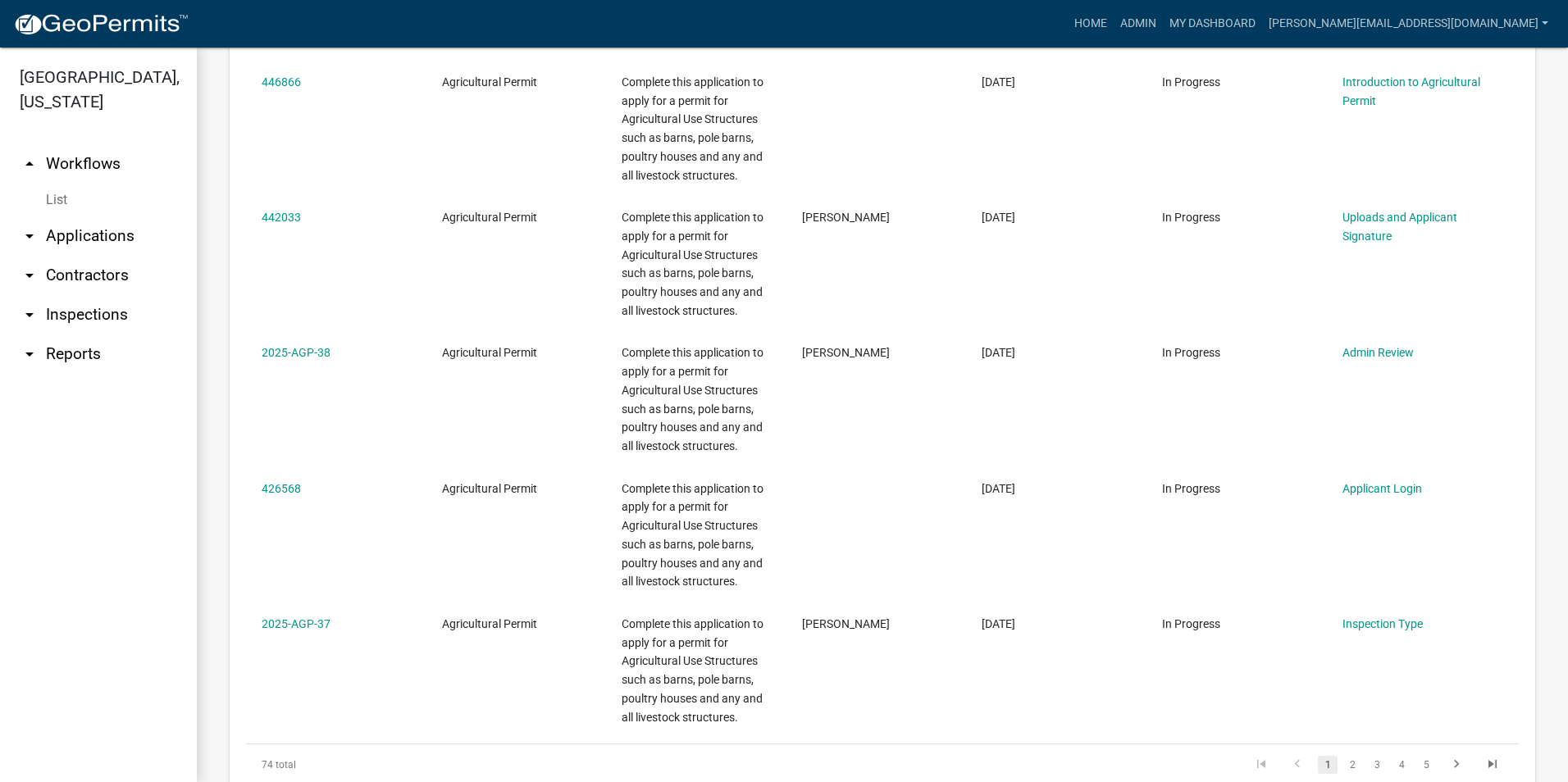
scroll to position [1608, 0]
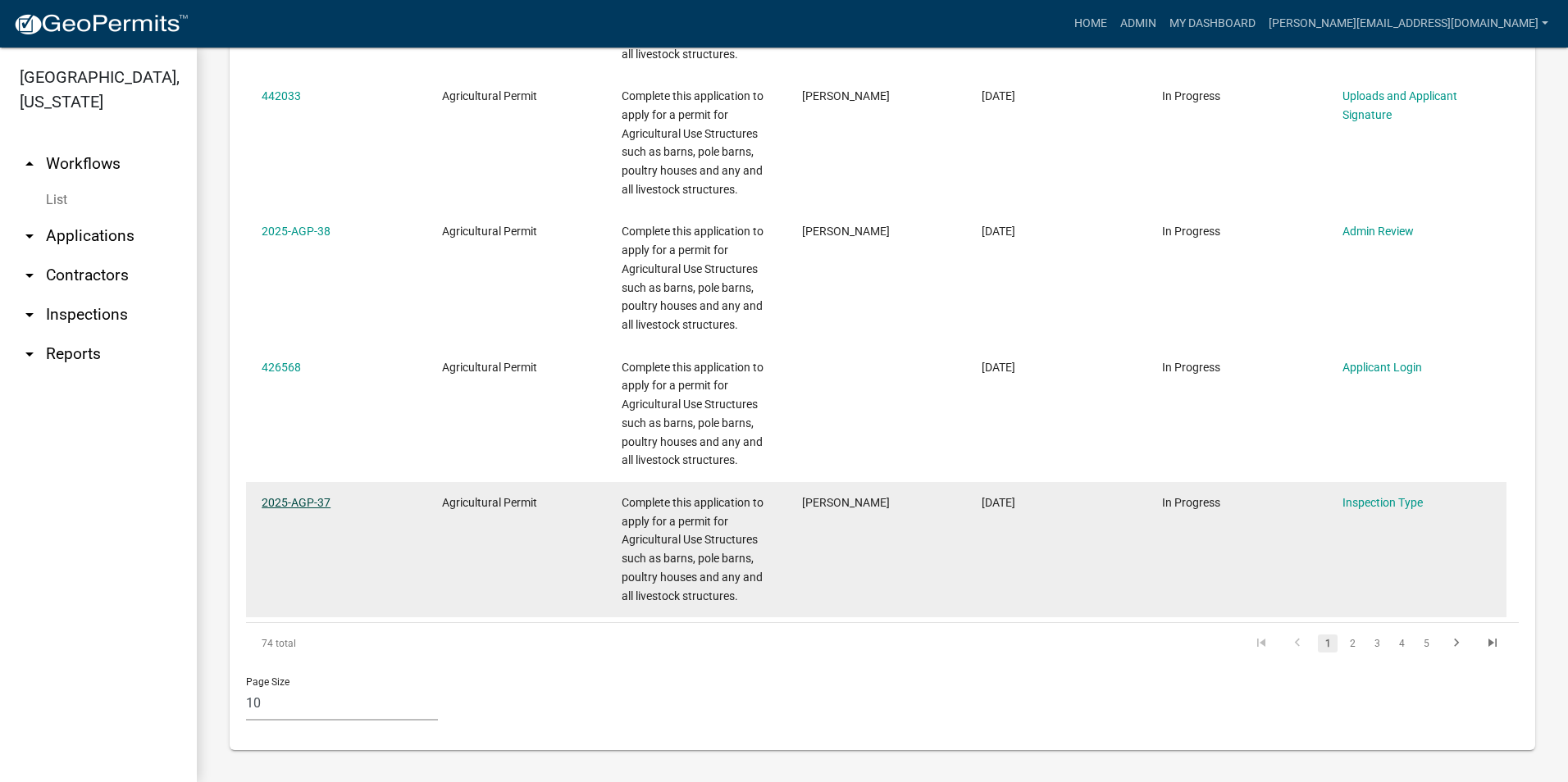
click at [289, 496] on link "2025-AGP-37" at bounding box center [296, 503] width 69 height 13
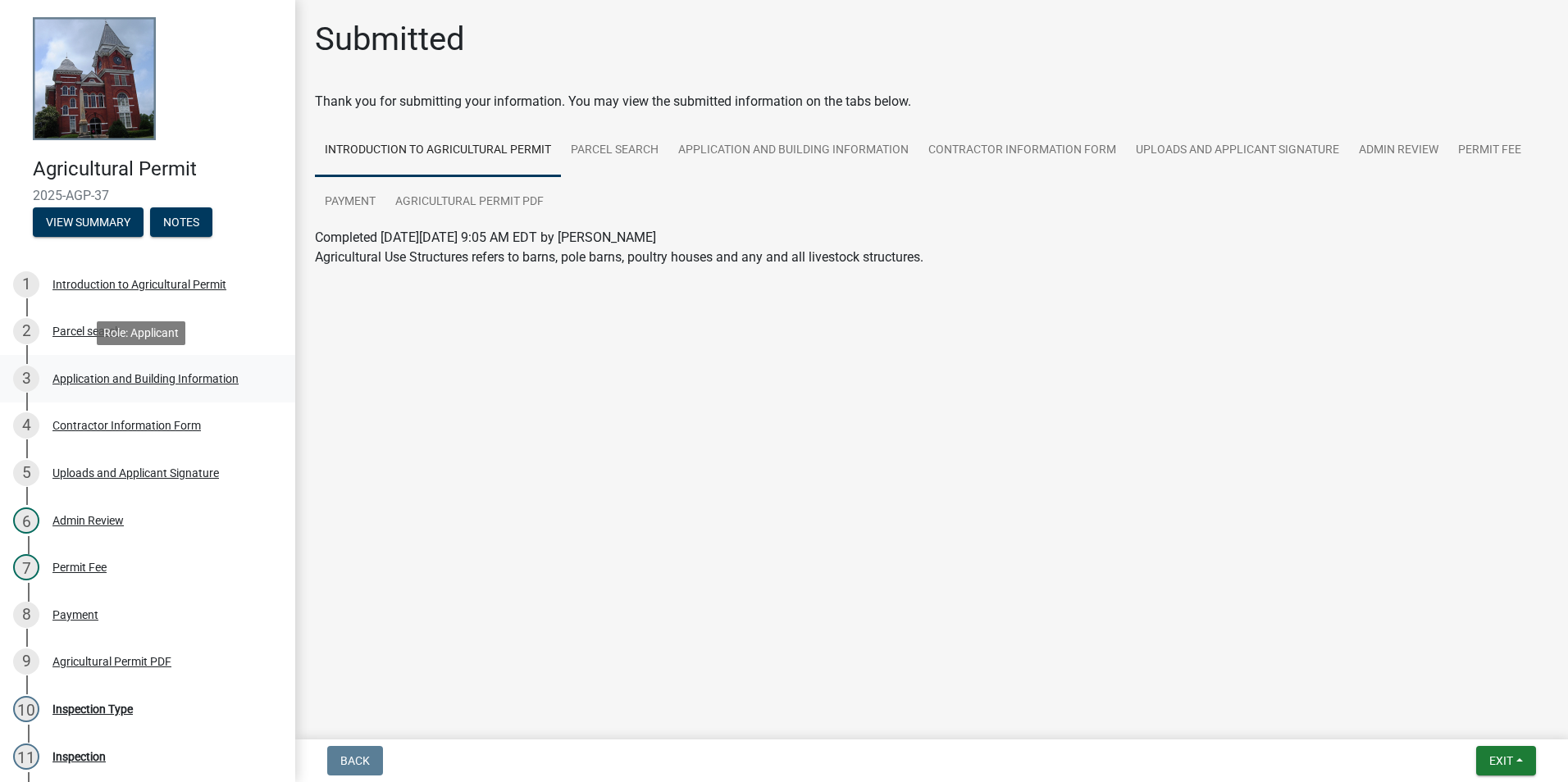
click at [170, 380] on div "Application and Building Information" at bounding box center [146, 379] width 186 height 12
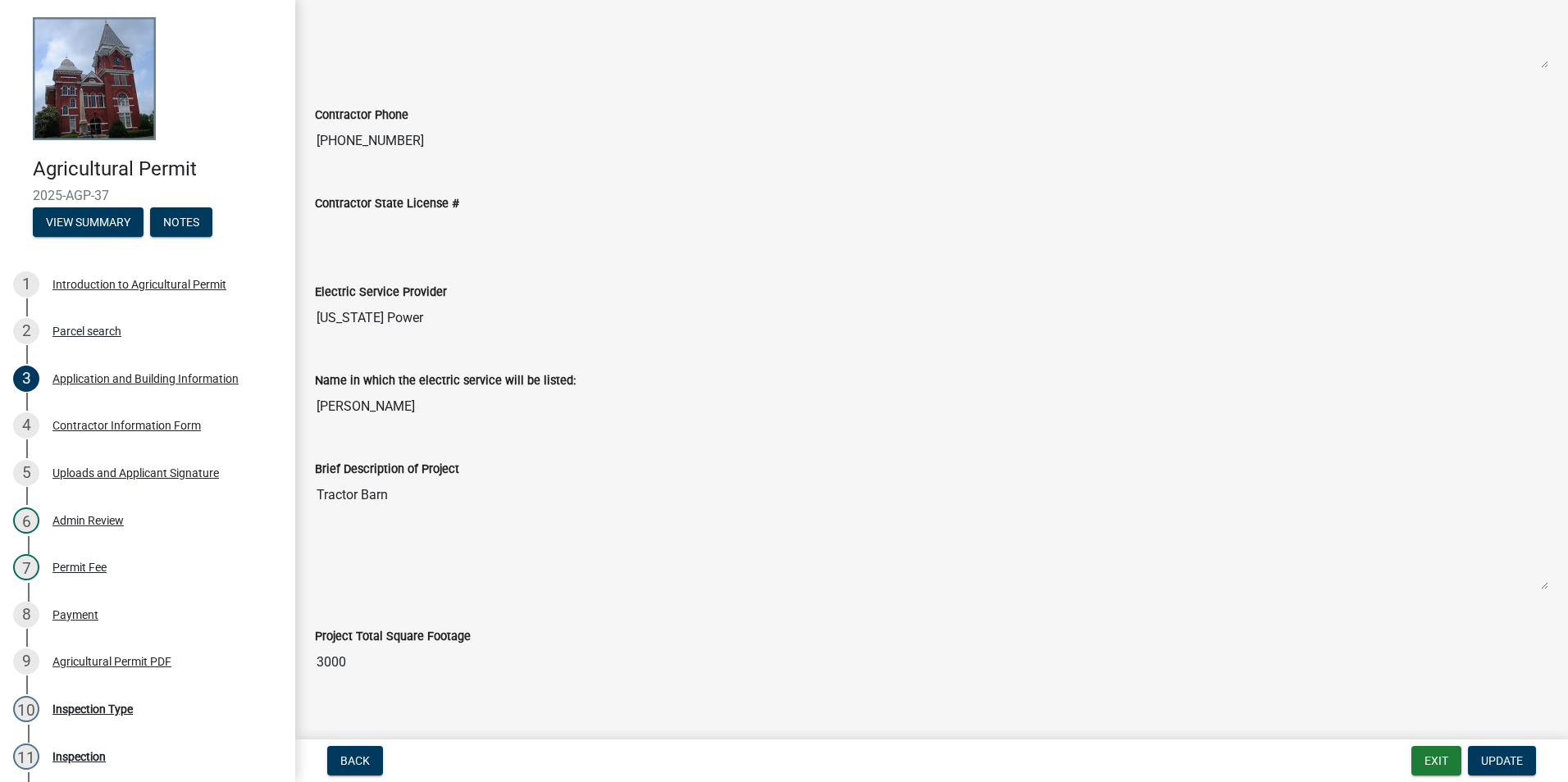
scroll to position [908, 0]
